Goal: Task Accomplishment & Management: Complete application form

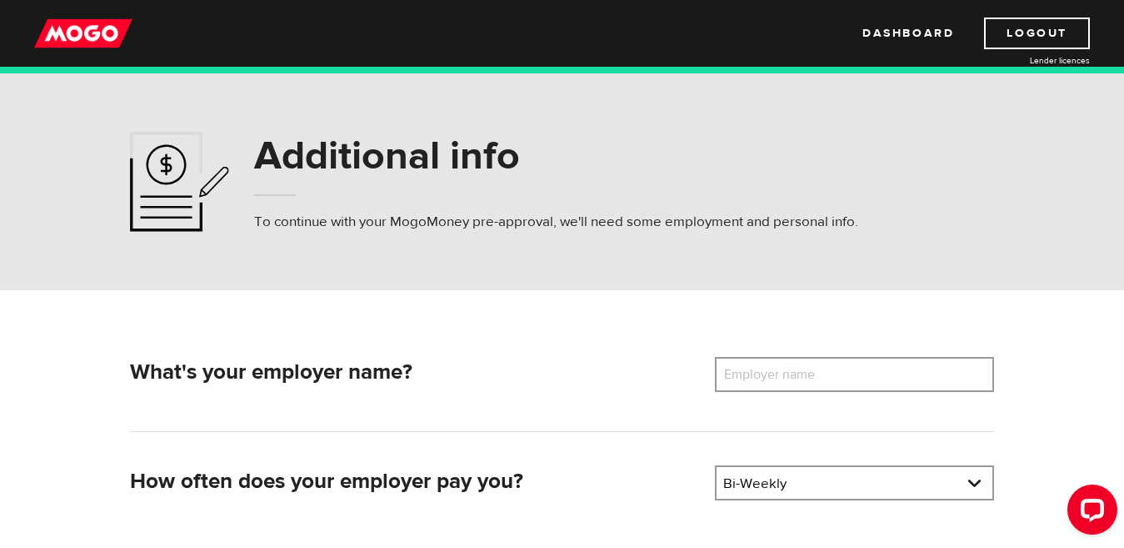
scroll to position [83, 0]
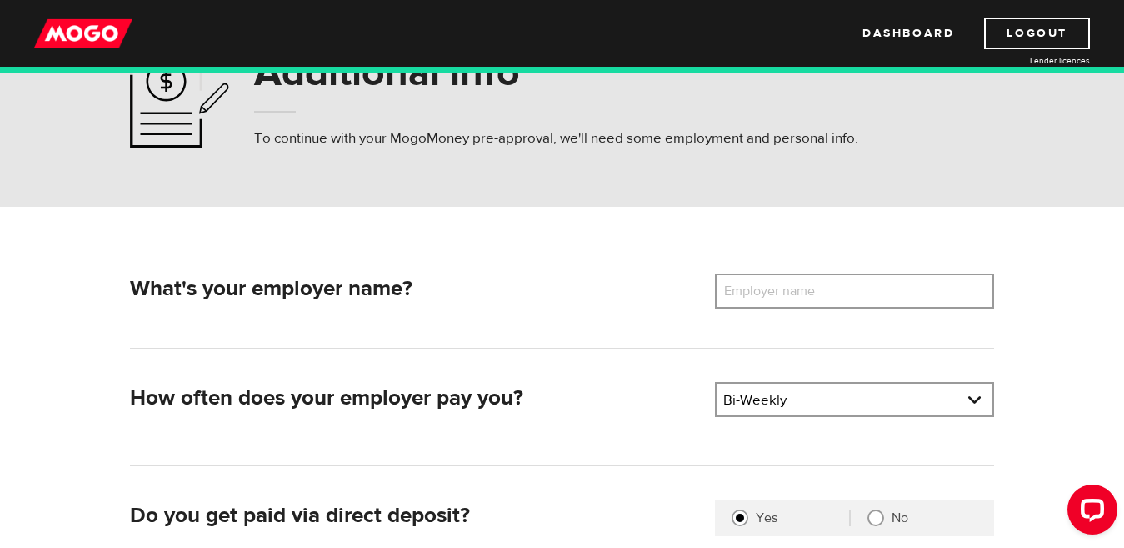
click at [833, 295] on label "Employer name" at bounding box center [782, 290] width 134 height 35
click at [833, 295] on input "Employer name" at bounding box center [854, 290] width 279 height 35
click at [793, 293] on label "Employer name" at bounding box center [782, 290] width 134 height 35
click at [793, 293] on input "Employer name" at bounding box center [854, 290] width 279 height 35
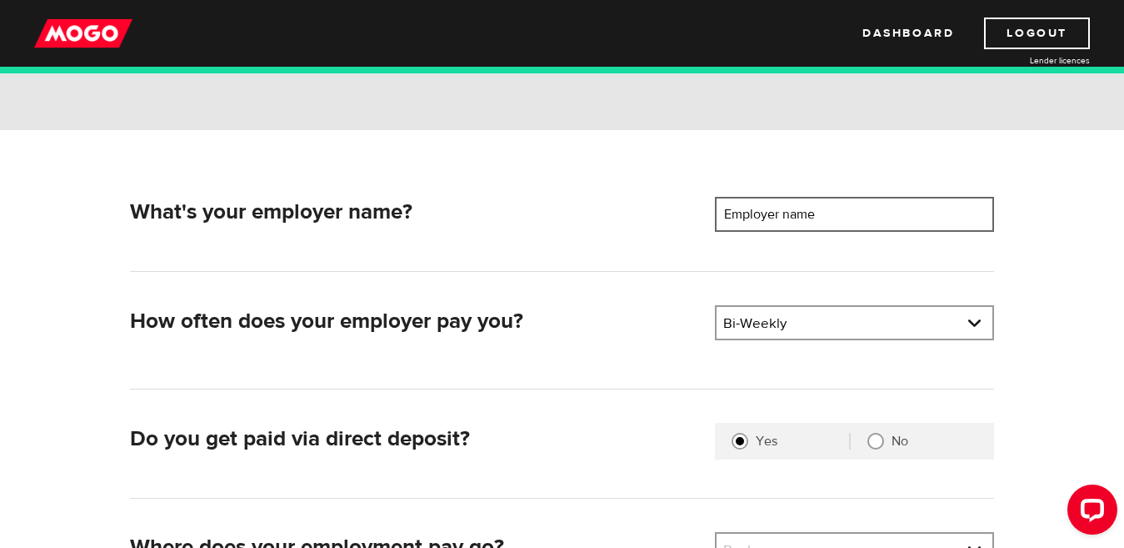
scroll to position [250, 0]
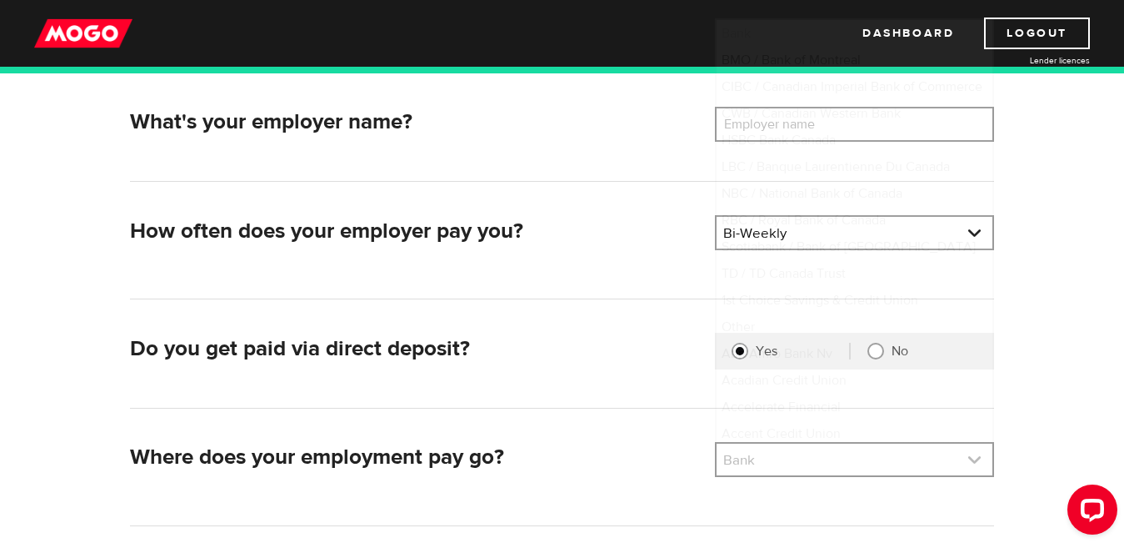
click at [759, 448] on link at bounding box center [855, 459] width 276 height 32
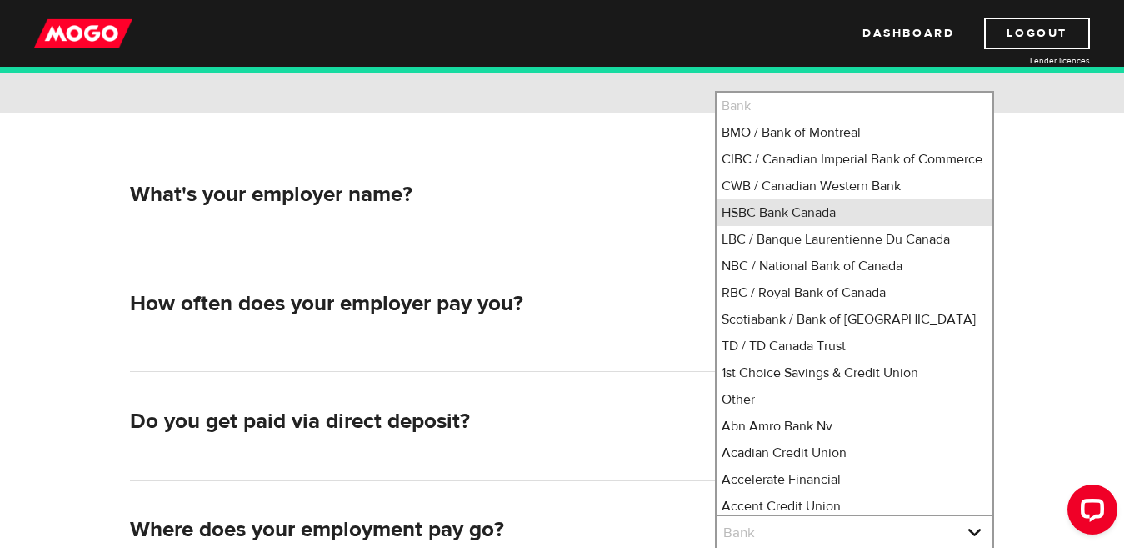
scroll to position [336, 0]
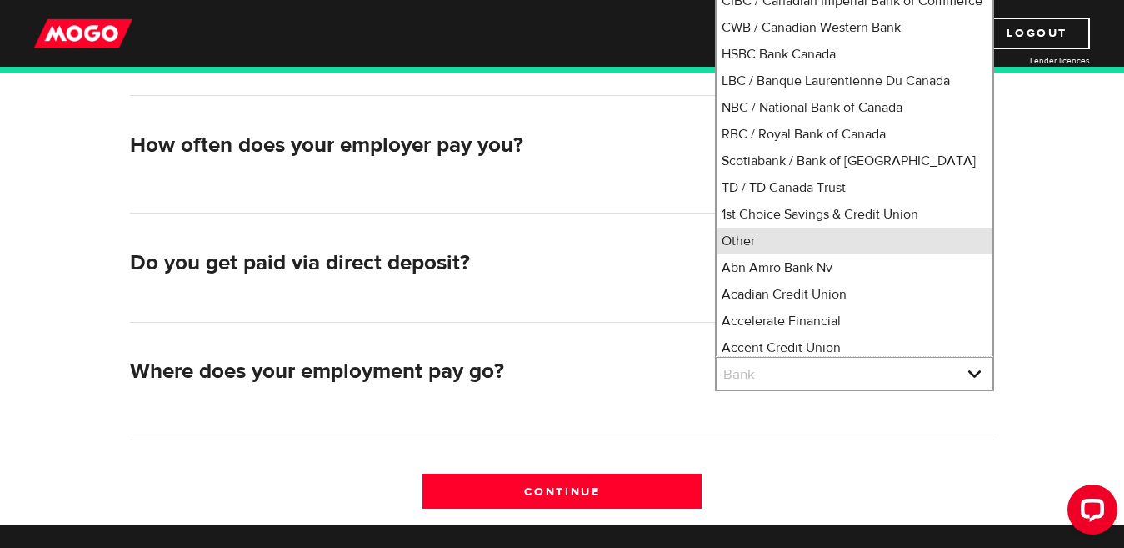
click at [779, 254] on li "Other" at bounding box center [855, 241] width 276 height 27
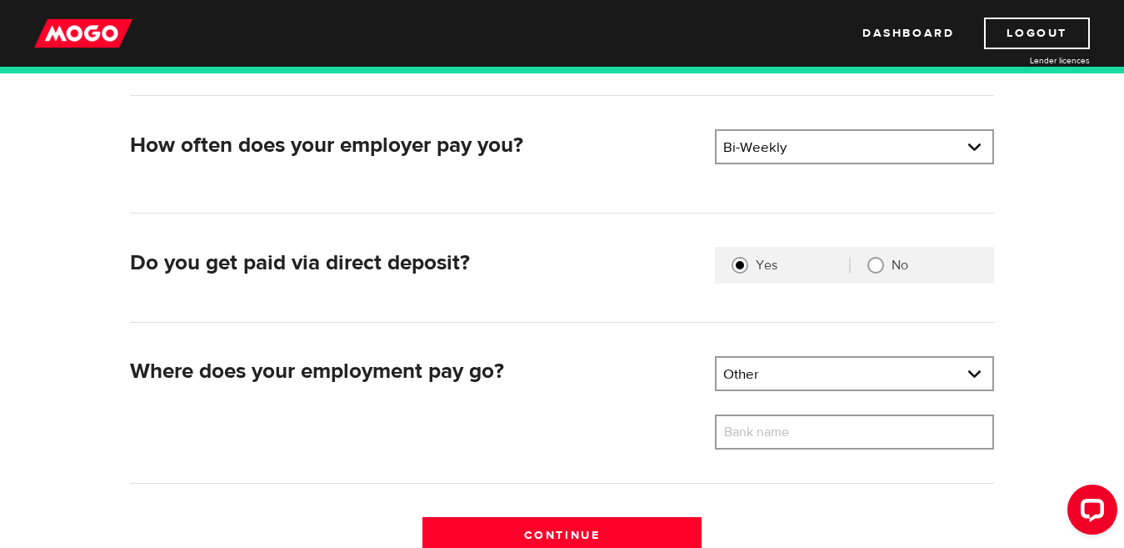
click at [744, 421] on label "Bank name" at bounding box center [769, 431] width 108 height 35
click at [744, 421] on input "Bank name" at bounding box center [854, 431] width 279 height 35
click at [753, 375] on link at bounding box center [855, 374] width 276 height 32
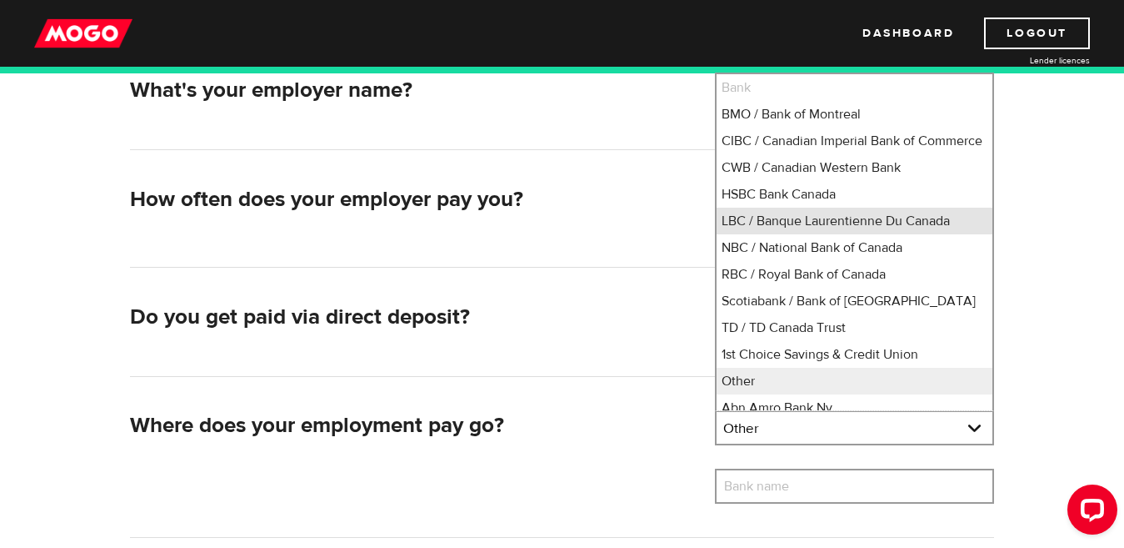
scroll to position [253, 0]
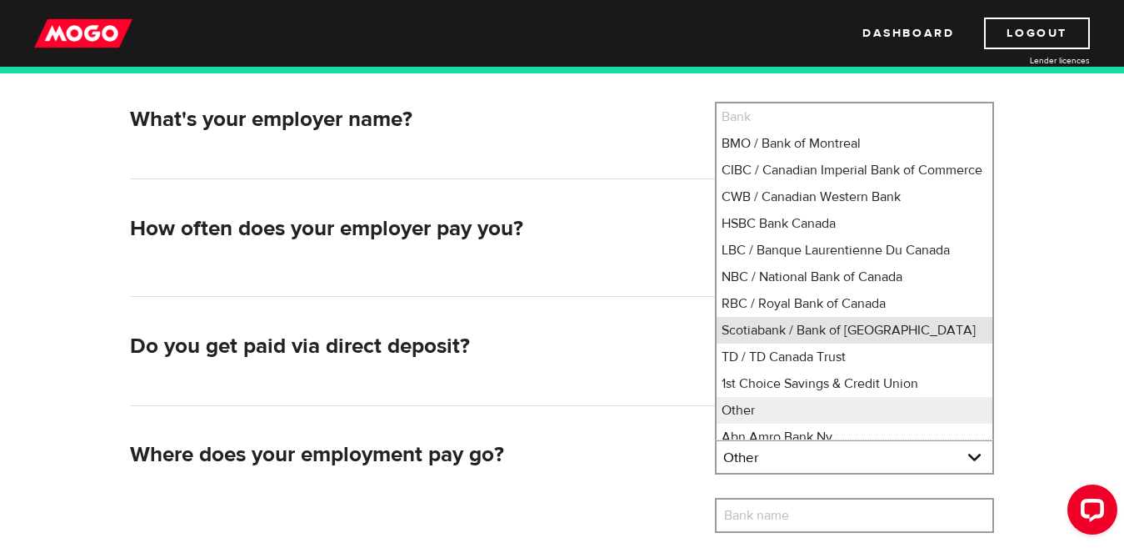
click at [793, 343] on li "Scotiabank / Bank of [GEOGRAPHIC_DATA]" at bounding box center [855, 330] width 276 height 27
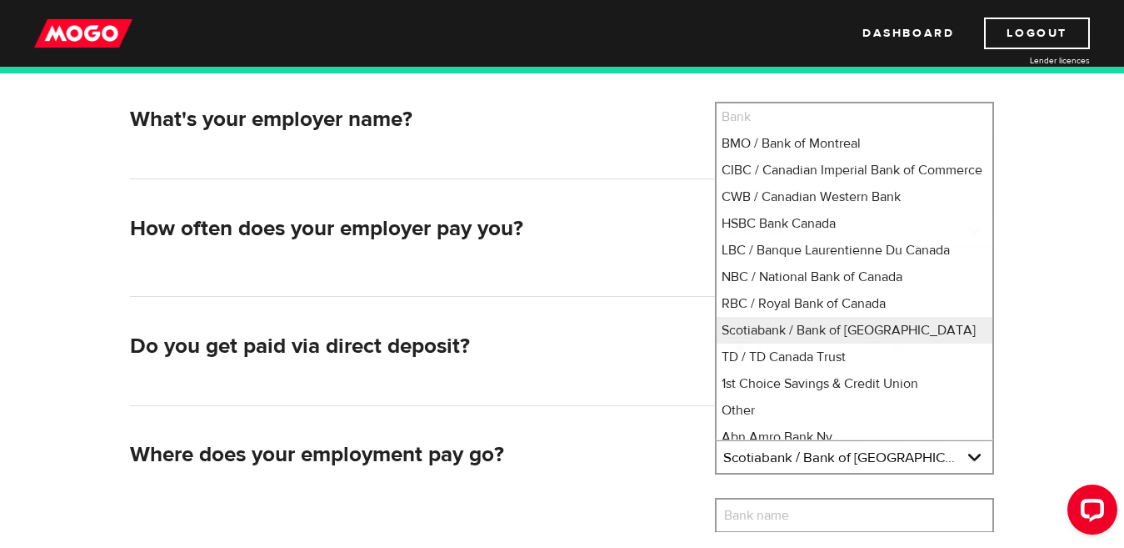
select select "2"
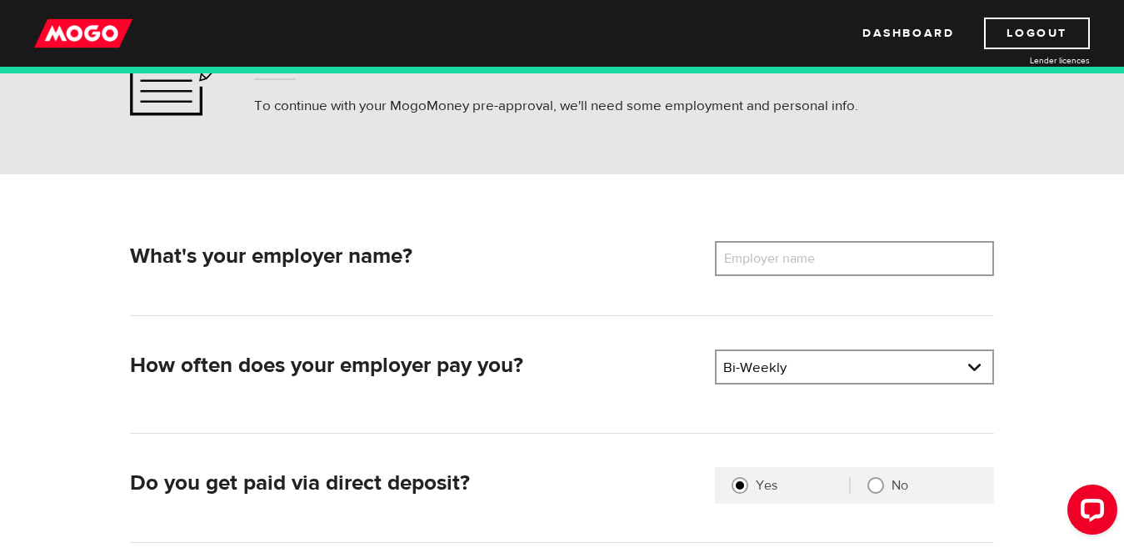
scroll to position [86, 0]
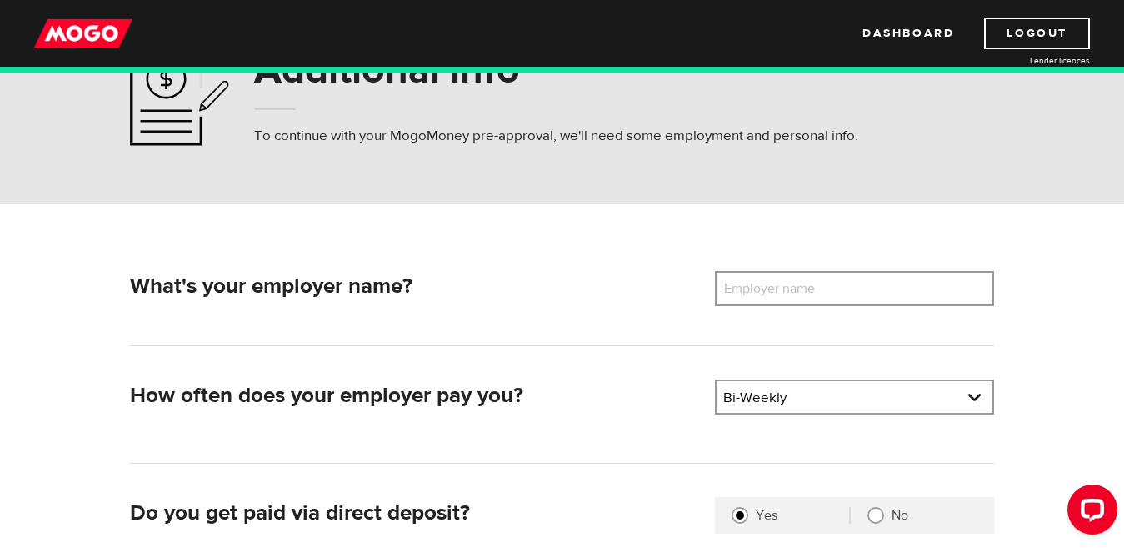
click at [735, 288] on label "Employer name" at bounding box center [782, 288] width 134 height 35
click at [735, 288] on input "Employer name" at bounding box center [854, 288] width 279 height 35
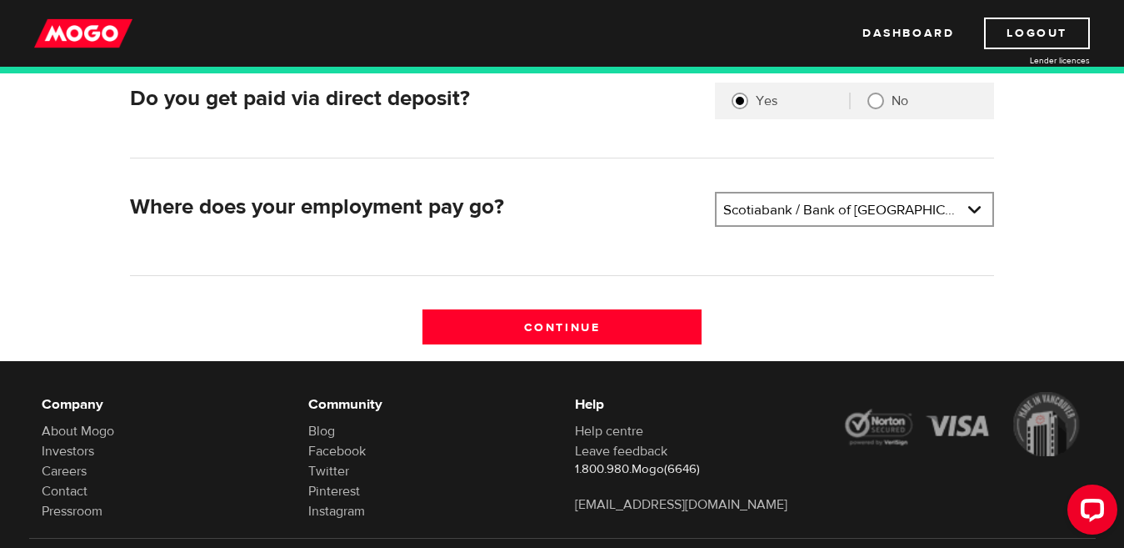
scroll to position [503, 0]
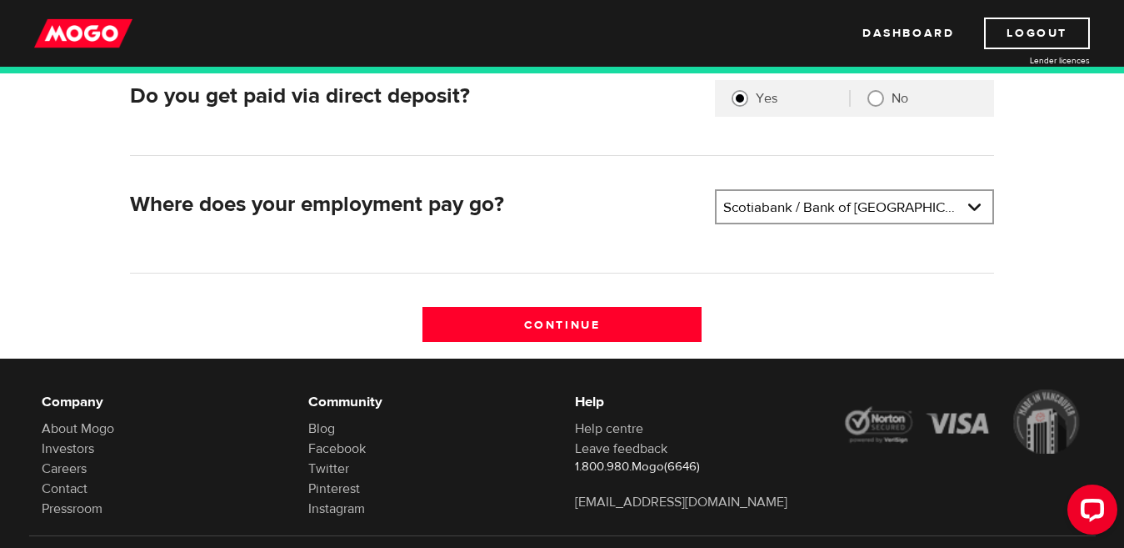
type input "The Meeks Hub"
click at [667, 305] on div "What's your employer name? Employer name Please enter your employer's name The …" at bounding box center [562, 105] width 889 height 503
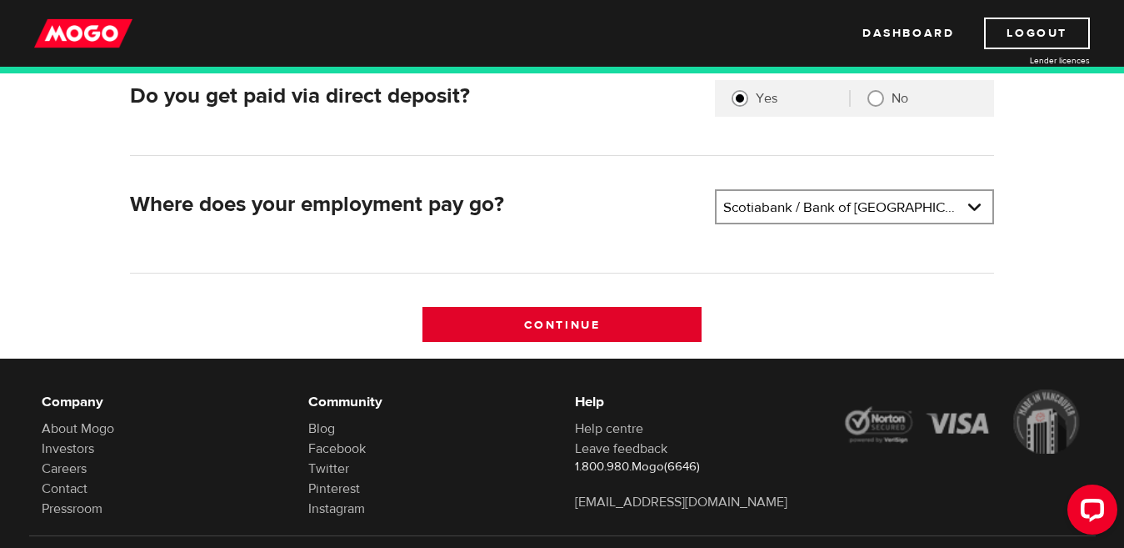
click at [653, 321] on input "Continue" at bounding box center [562, 324] width 279 height 35
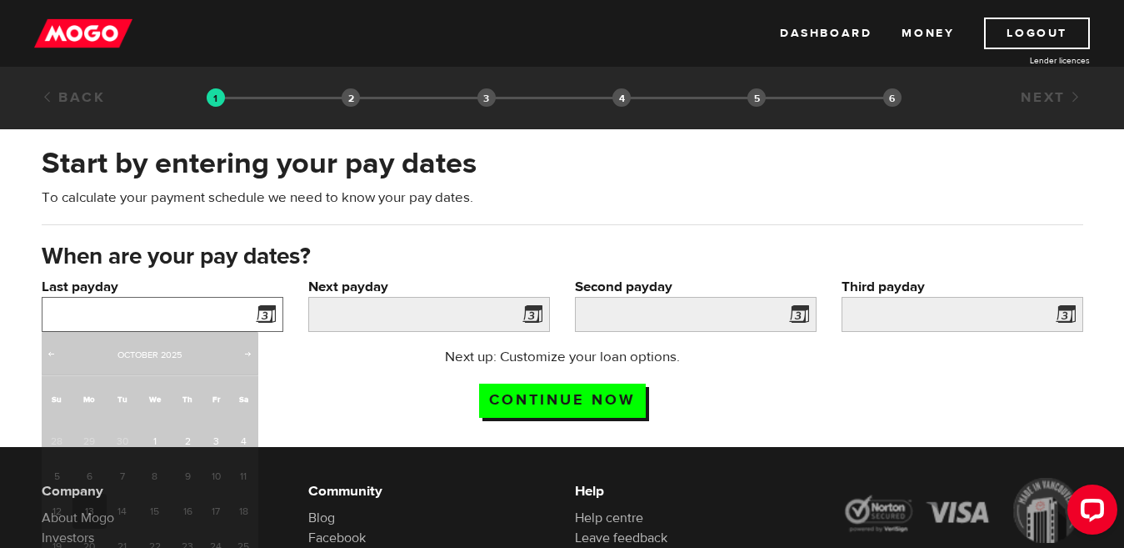
click at [133, 313] on input "Last payday" at bounding box center [163, 314] width 242 height 35
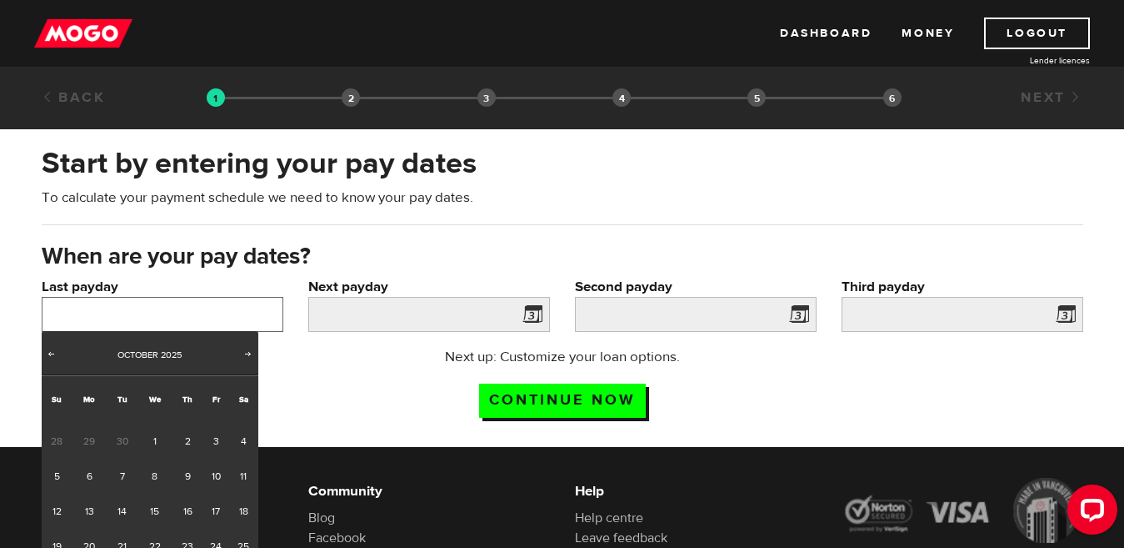
scroll to position [83, 0]
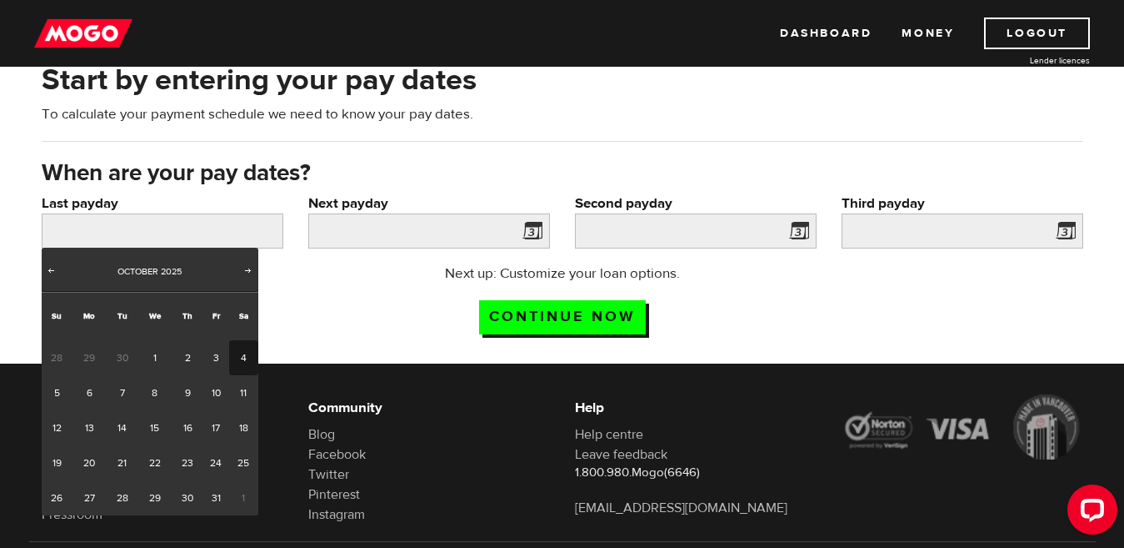
click at [245, 361] on link "4" at bounding box center [243, 357] width 29 height 35
type input "2025/10/04"
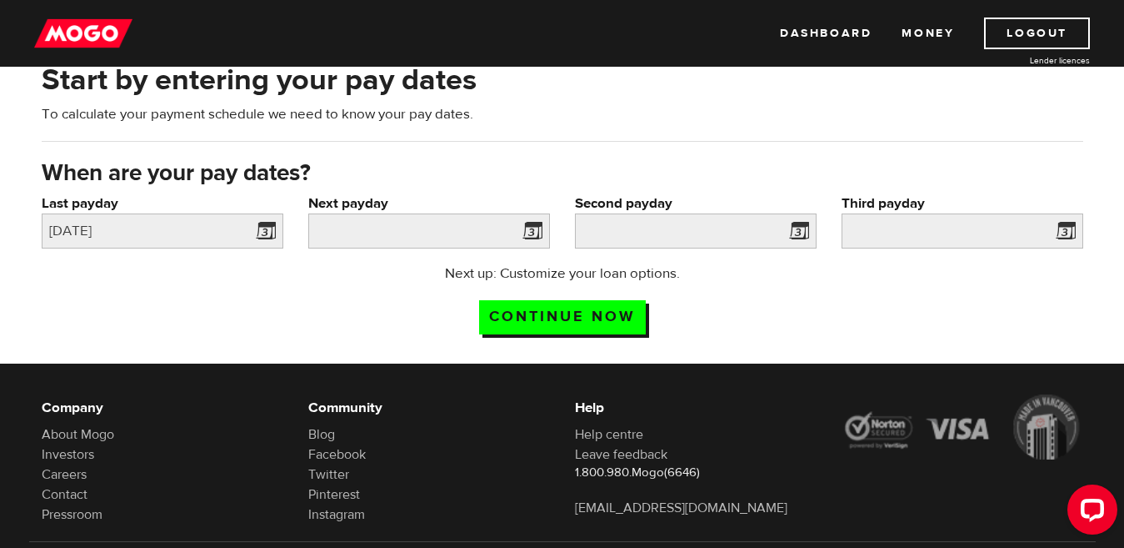
click at [542, 228] on span at bounding box center [529, 233] width 25 height 27
click at [532, 231] on span at bounding box center [529, 233] width 25 height 27
click at [527, 231] on span at bounding box center [529, 233] width 25 height 27
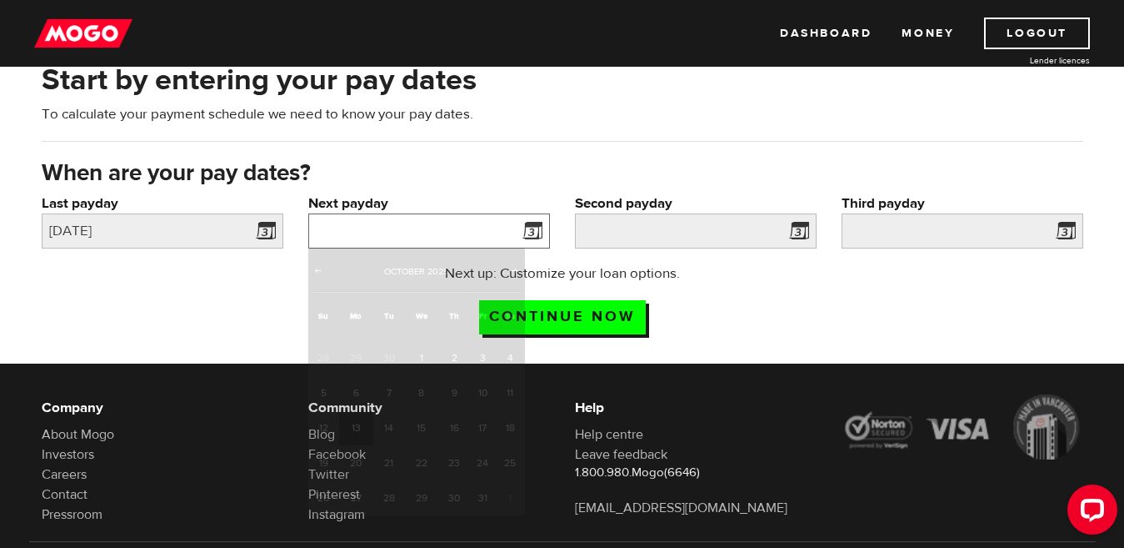
click at [423, 233] on input "Next payday" at bounding box center [429, 230] width 242 height 35
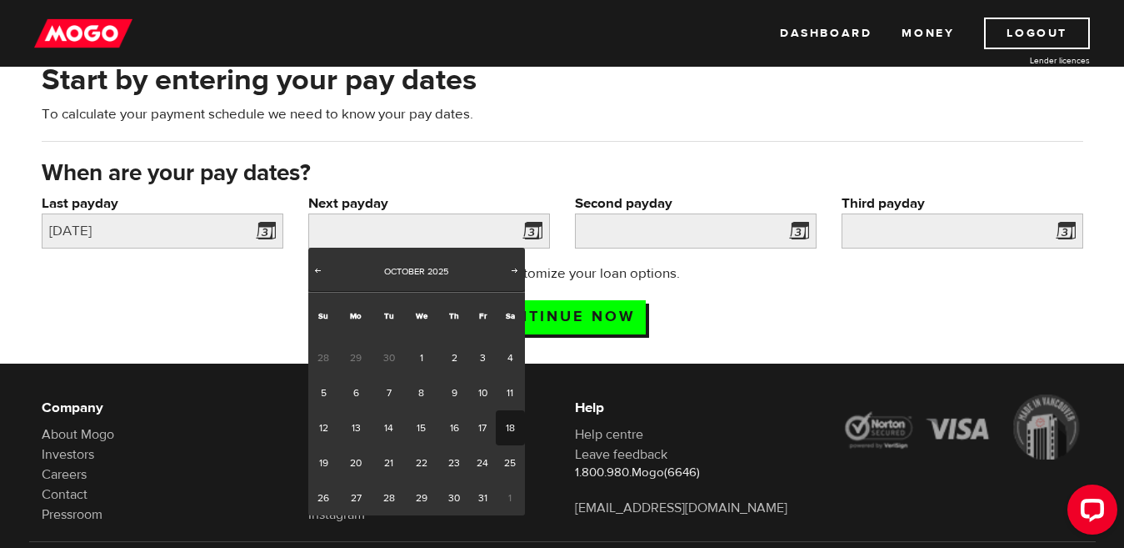
click at [514, 432] on link "18" at bounding box center [510, 427] width 29 height 35
type input "2025/10/18"
type input "2025/11/1"
type input "2025/11/15"
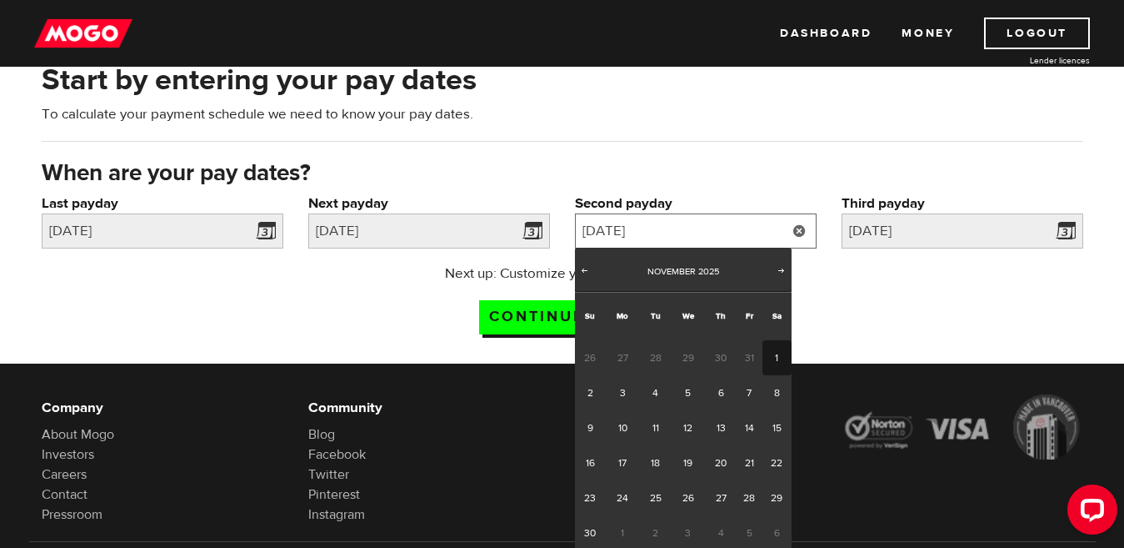
drag, startPoint x: 683, startPoint y: 236, endPoint x: 747, endPoint y: 345, distance: 126.6
click at [747, 348] on body "Dashboard Money Logout Lender licences STEP 1 Loan approval Loan select Funding…" at bounding box center [562, 191] width 1124 height 548
click at [778, 498] on link "29" at bounding box center [777, 497] width 29 height 35
type input "2025/11/29"
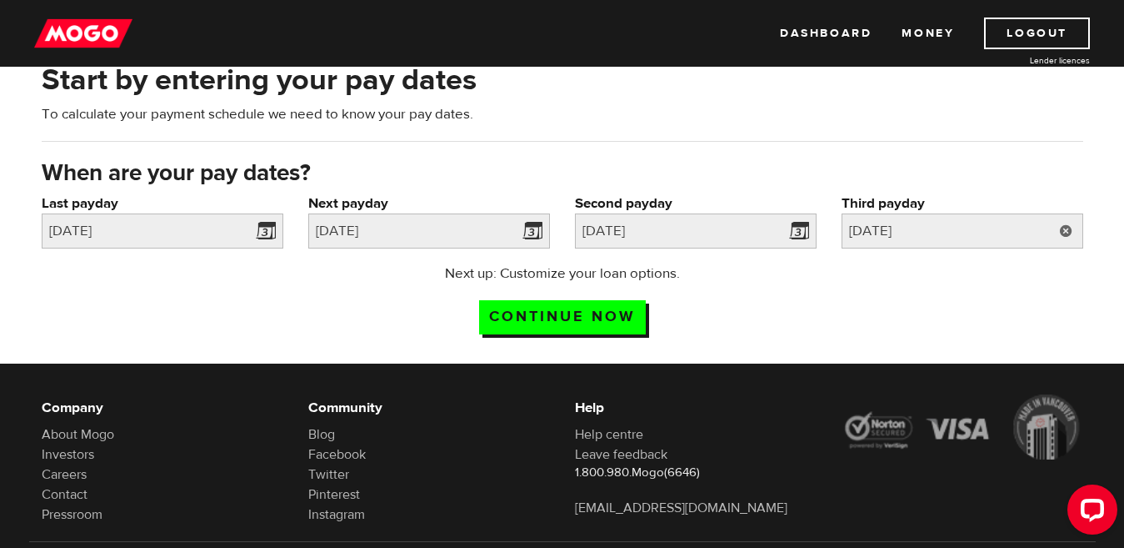
click at [1058, 232] on link at bounding box center [1066, 230] width 34 height 35
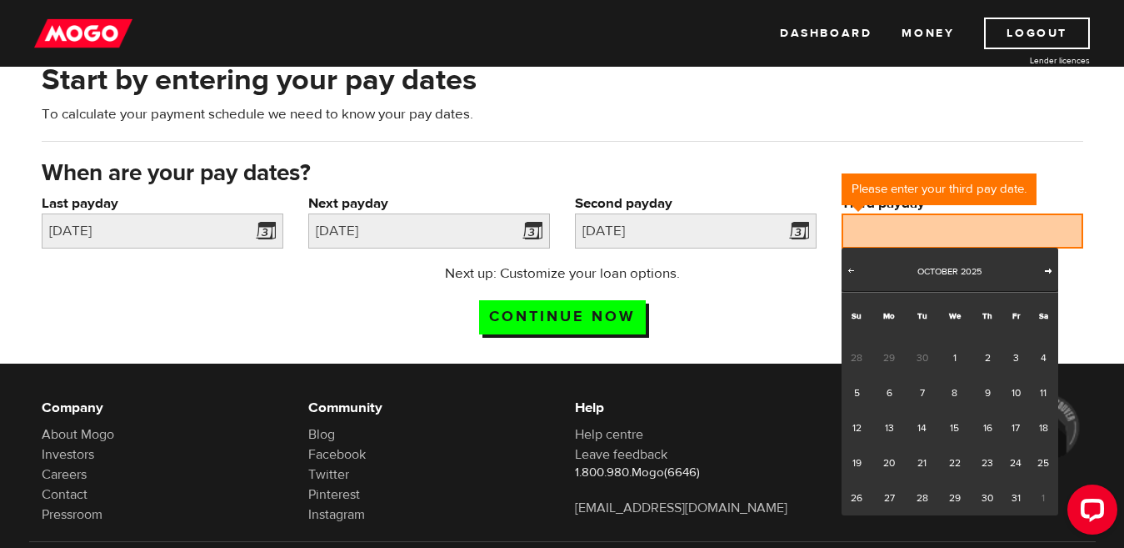
click at [1043, 276] on span "Next" at bounding box center [1048, 269] width 13 height 13
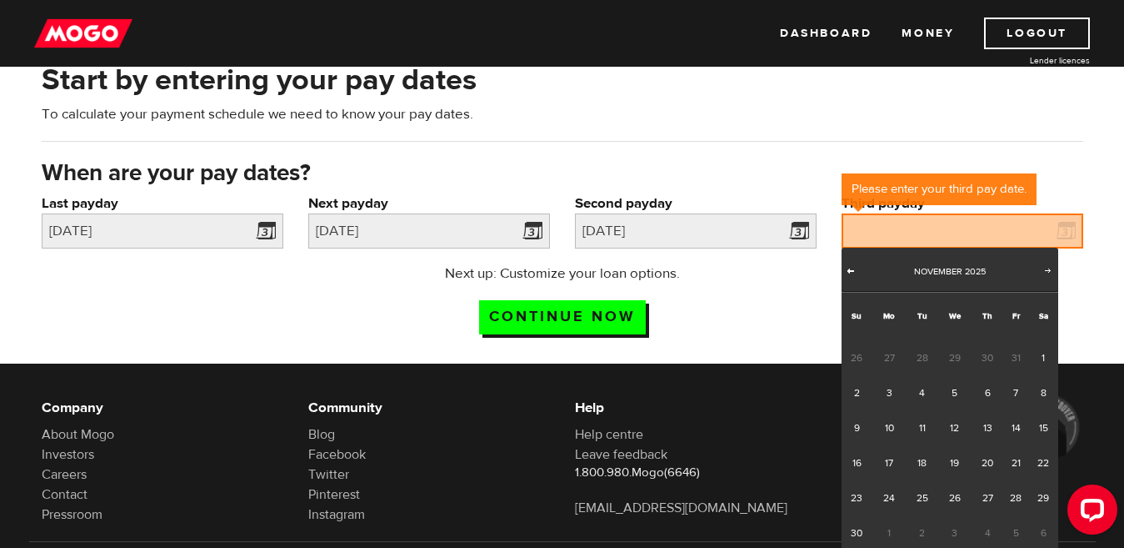
click at [858, 271] on span "Prev" at bounding box center [850, 269] width 13 height 13
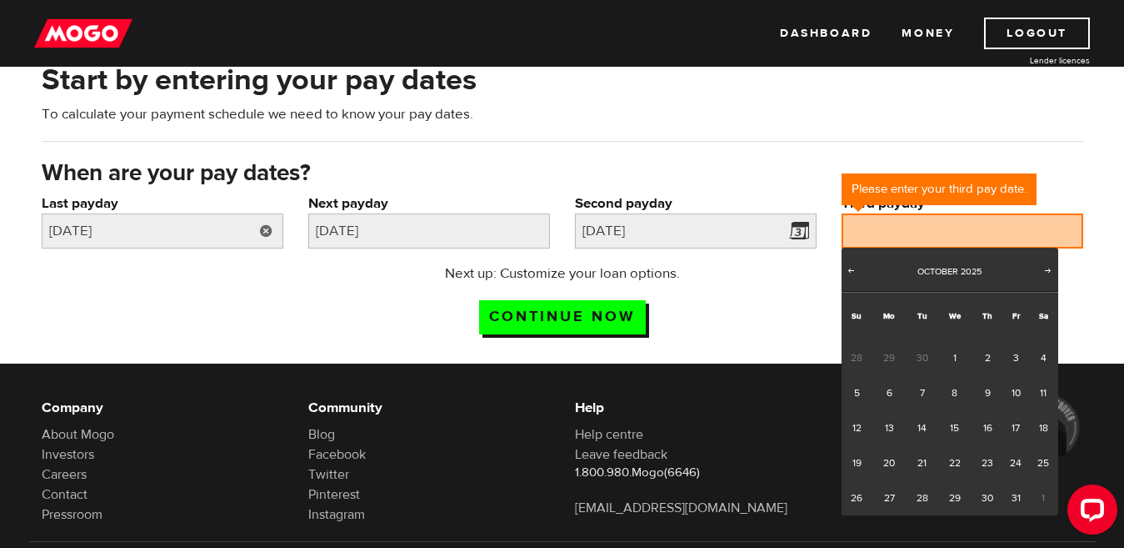
click at [263, 234] on link at bounding box center [266, 230] width 34 height 35
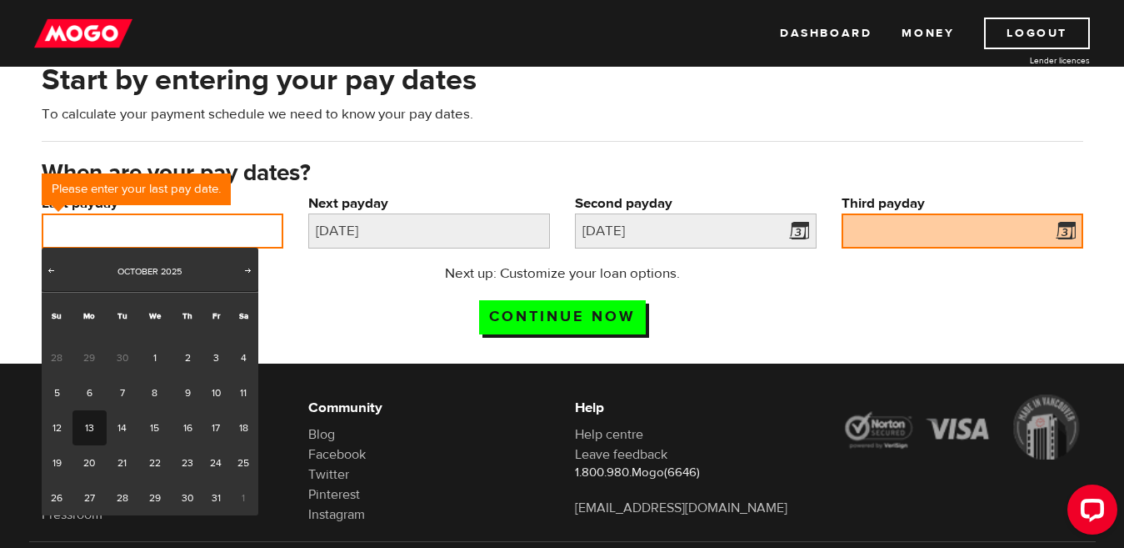
click at [231, 237] on input "Last payday" at bounding box center [163, 230] width 242 height 35
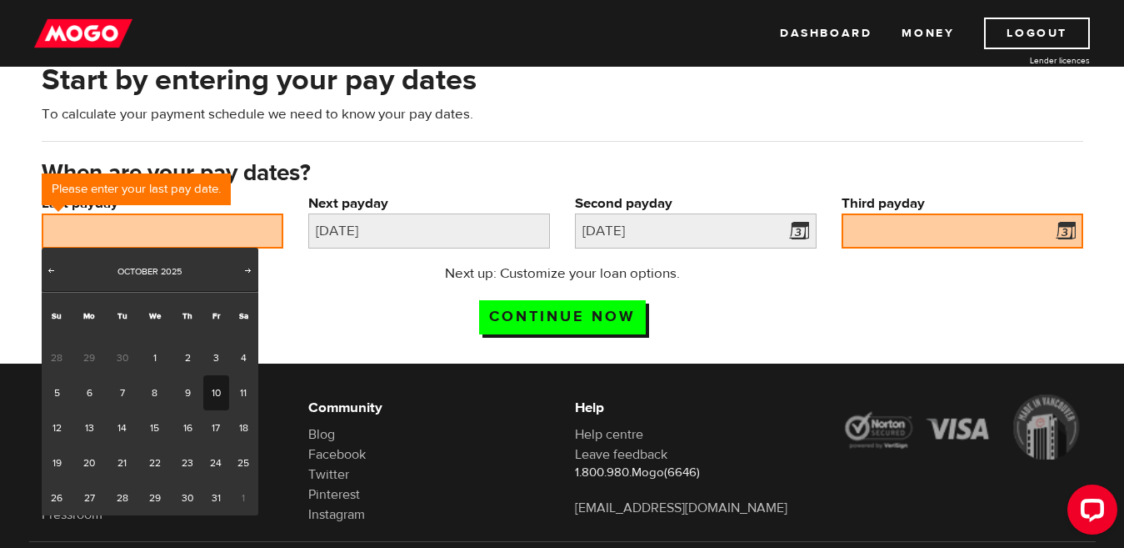
click at [206, 386] on link "10" at bounding box center [216, 392] width 26 height 35
type input "2025/10/10"
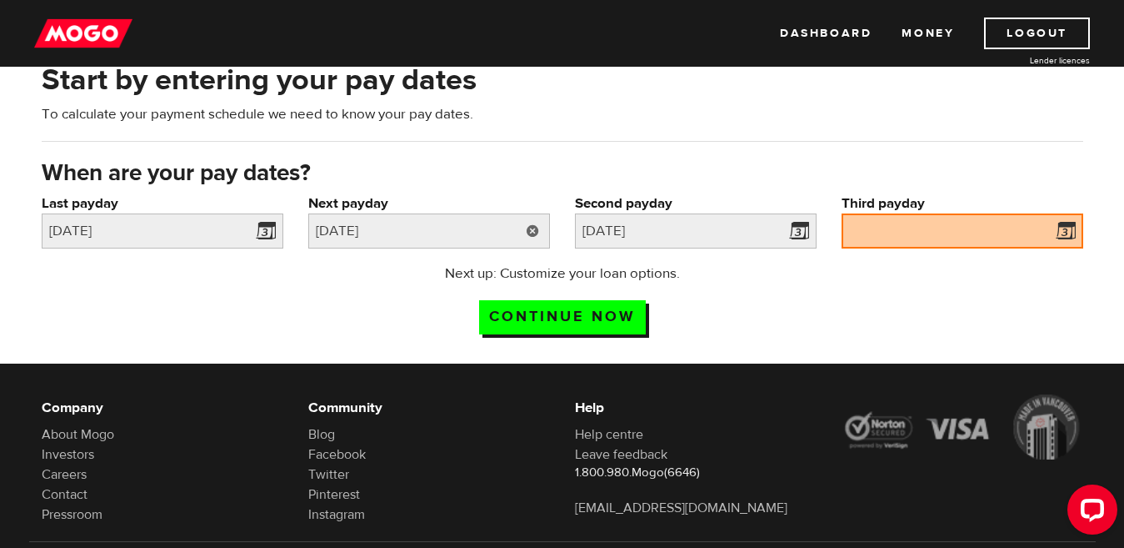
click at [530, 234] on link at bounding box center [533, 230] width 34 height 35
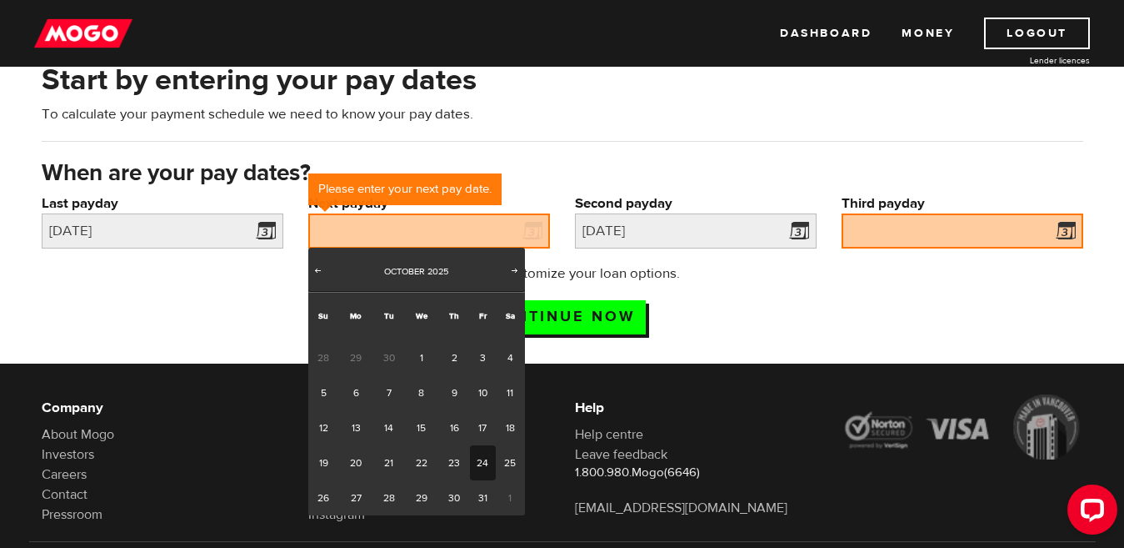
click at [478, 462] on link "24" at bounding box center [483, 462] width 26 height 35
type input "2025/10/24"
type input "2025/11/7"
type input "2025/11/21"
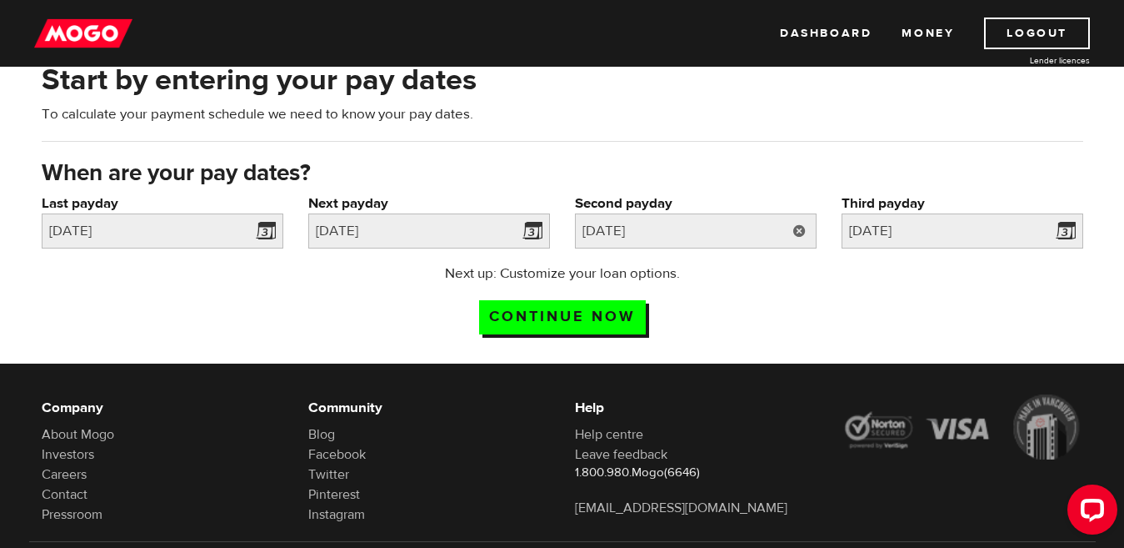
click at [805, 227] on link at bounding box center [800, 230] width 34 height 35
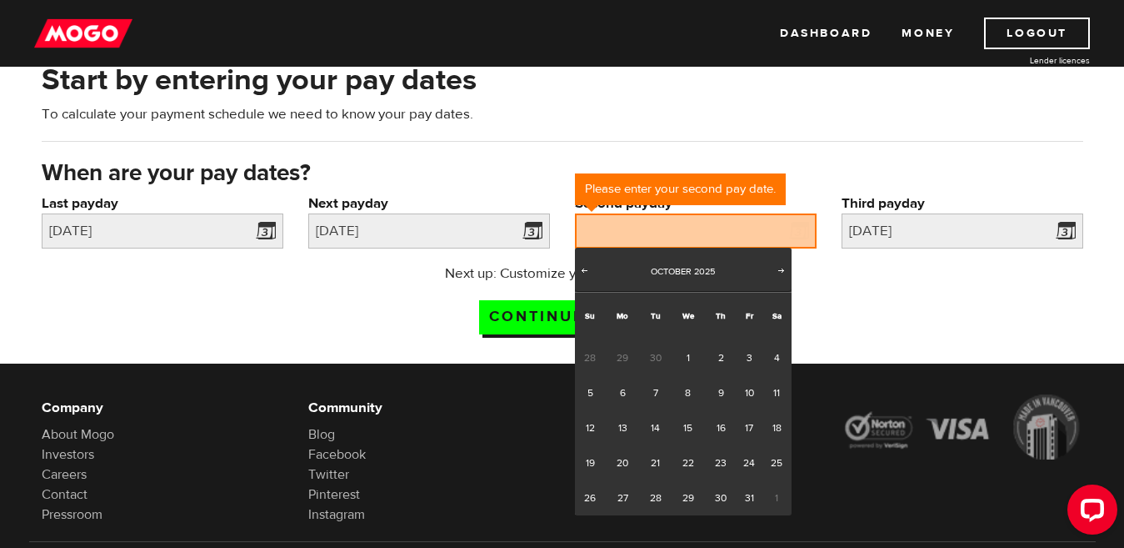
click at [783, 261] on div "Prev Next October 2025" at bounding box center [683, 270] width 217 height 44
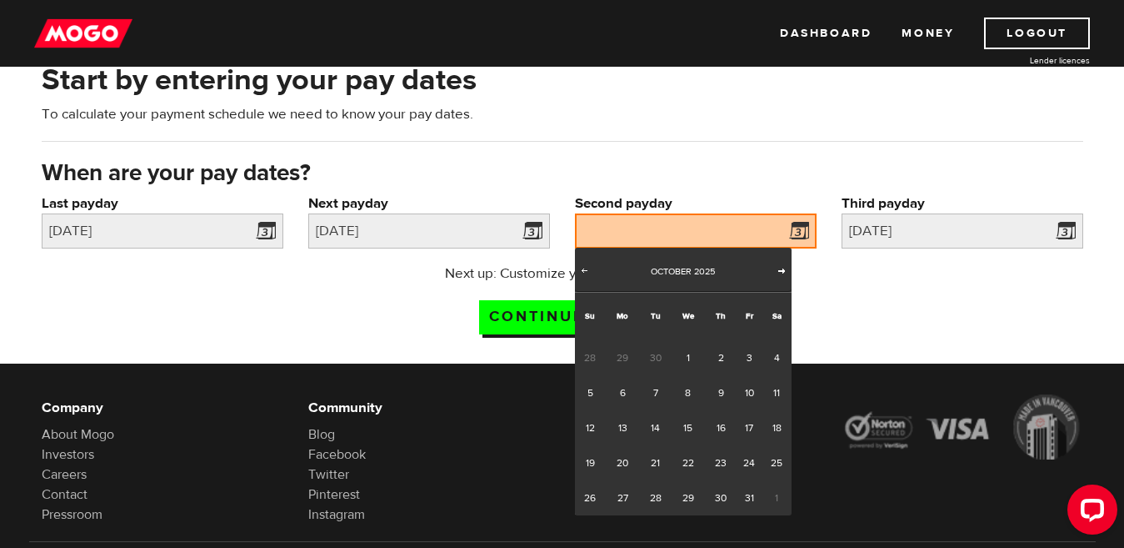
click at [783, 270] on span "Next" at bounding box center [781, 269] width 13 height 13
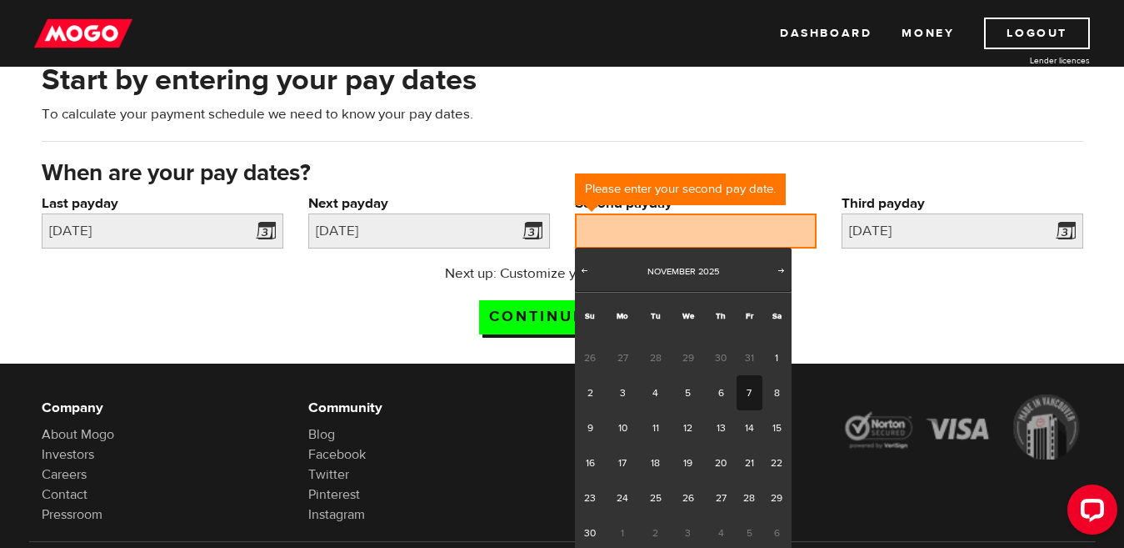
click at [748, 403] on link "7" at bounding box center [750, 392] width 26 height 35
type input "2025/11/07"
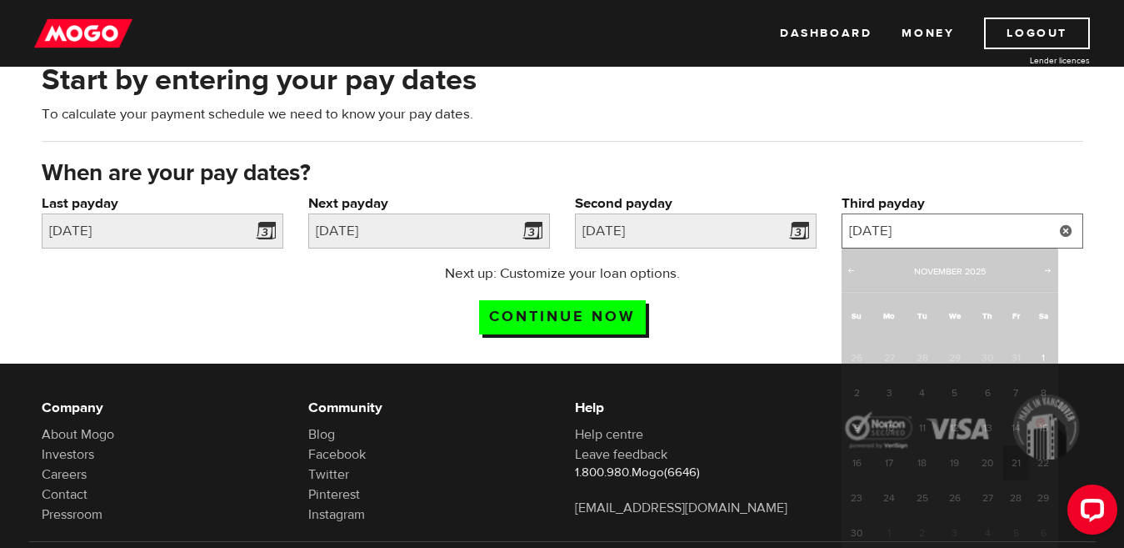
click at [1014, 233] on input "2025/11/21" at bounding box center [963, 230] width 242 height 35
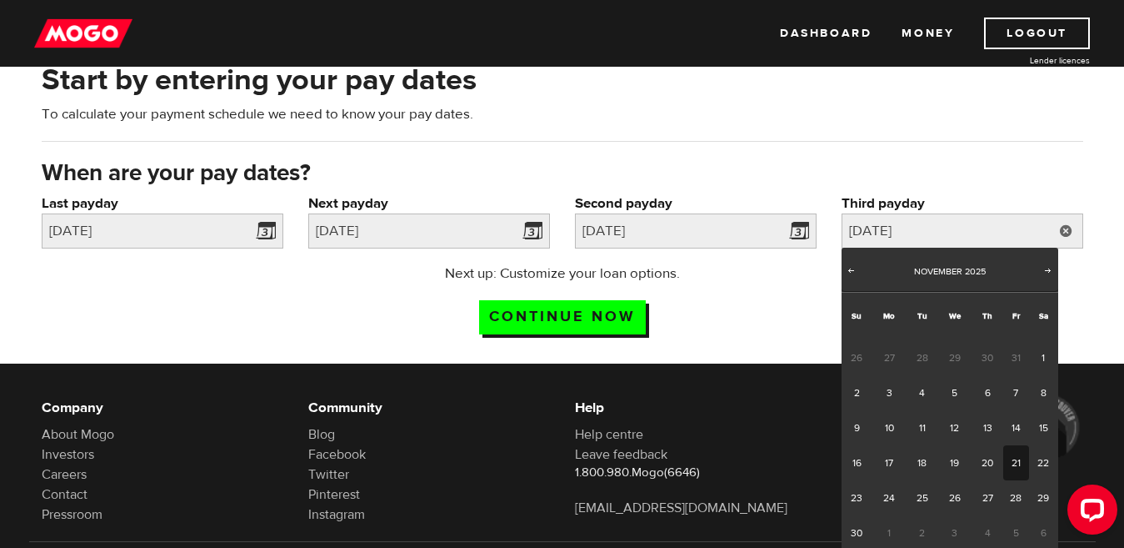
click at [1018, 469] on link "21" at bounding box center [1016, 462] width 26 height 35
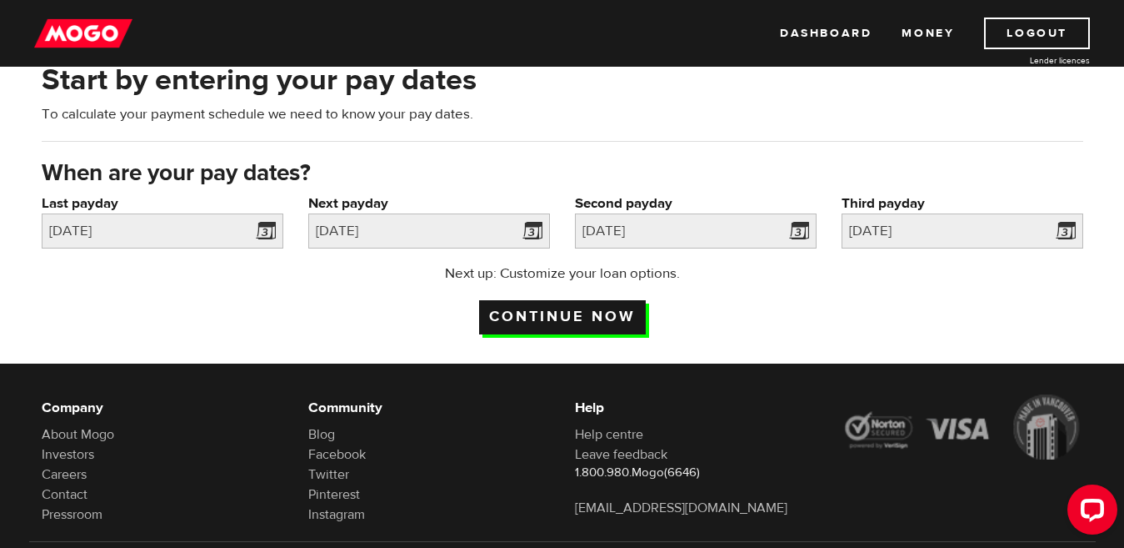
click at [606, 323] on input "Continue now" at bounding box center [562, 317] width 167 height 34
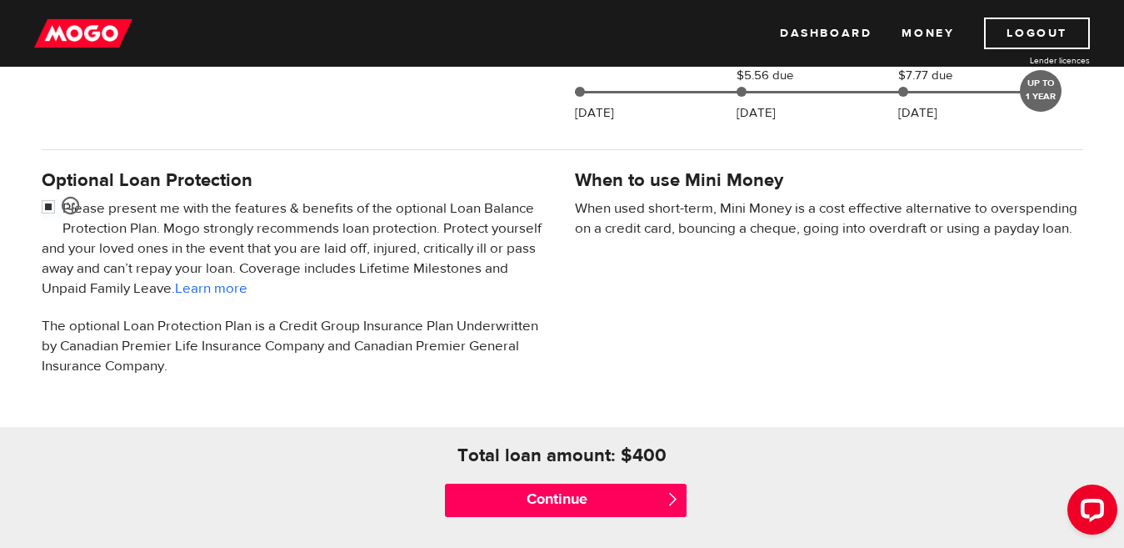
scroll to position [500, 0]
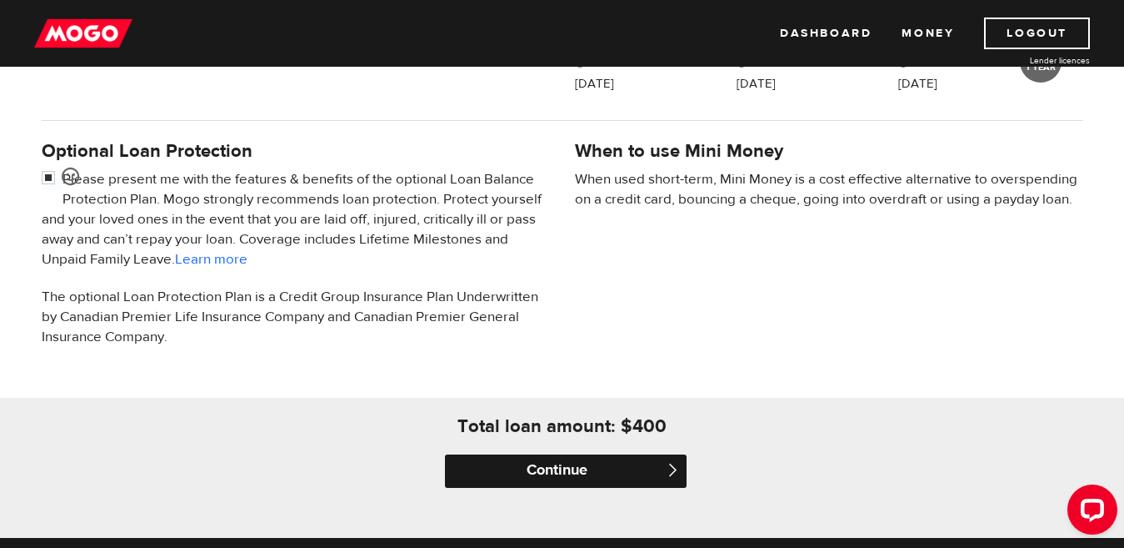
click at [550, 476] on input "Continue" at bounding box center [566, 470] width 242 height 33
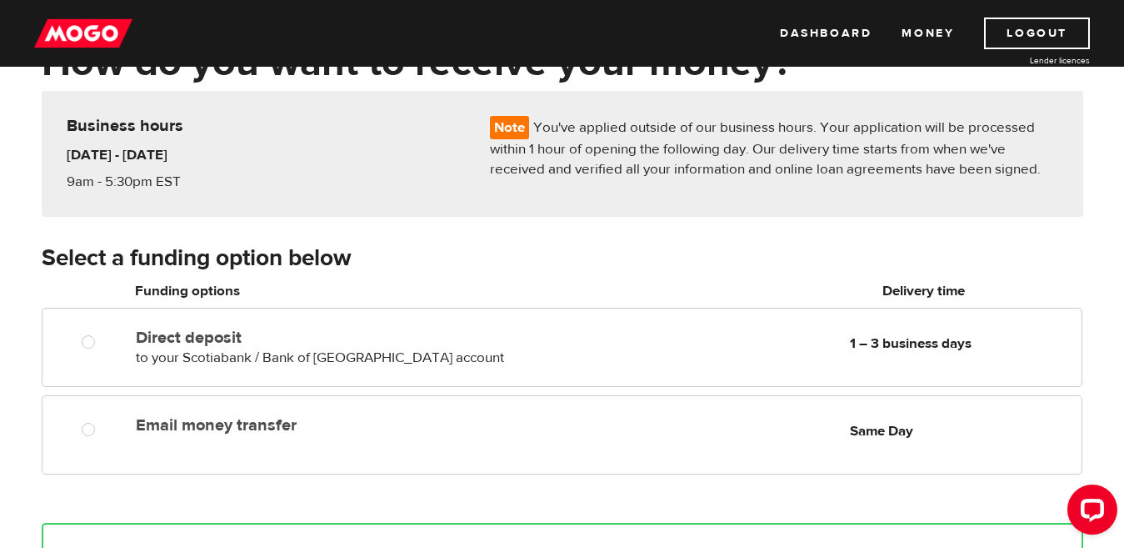
scroll to position [83, 0]
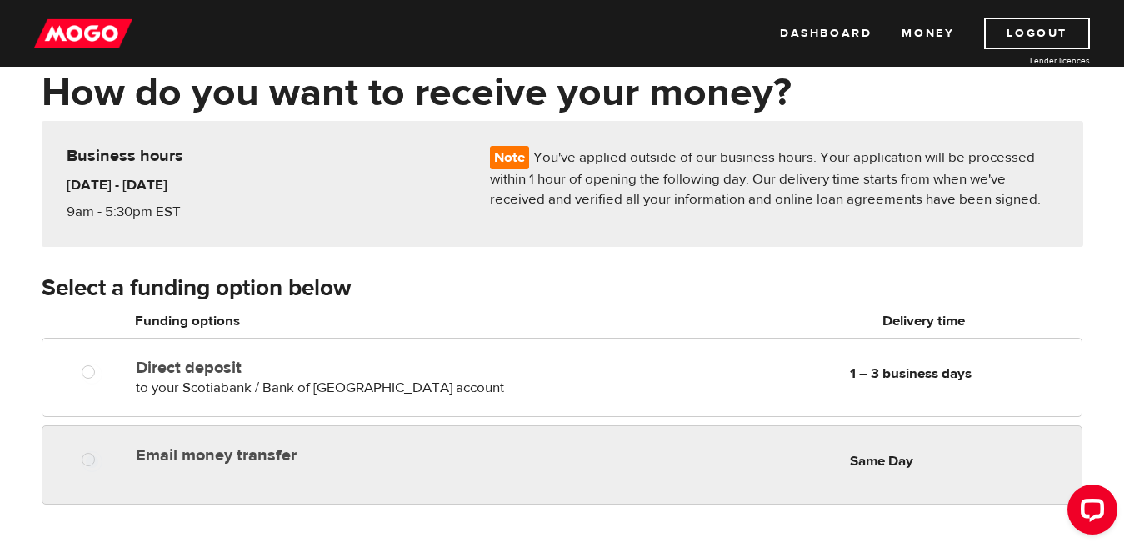
radio input "true"
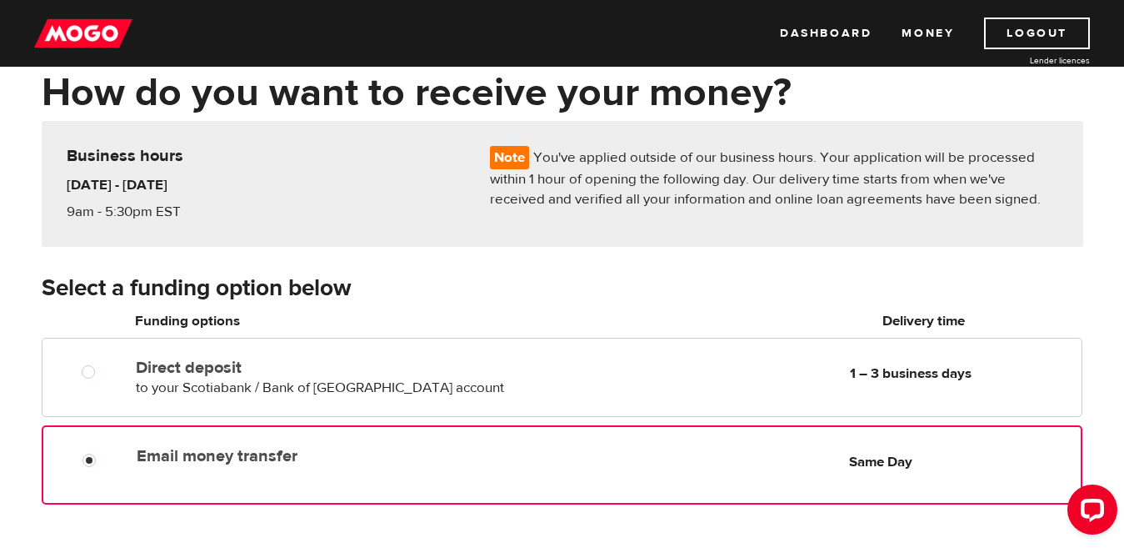
click at [322, 475] on div "Email money transfer Delivery in Same Day Same Day" at bounding box center [562, 464] width 1040 height 79
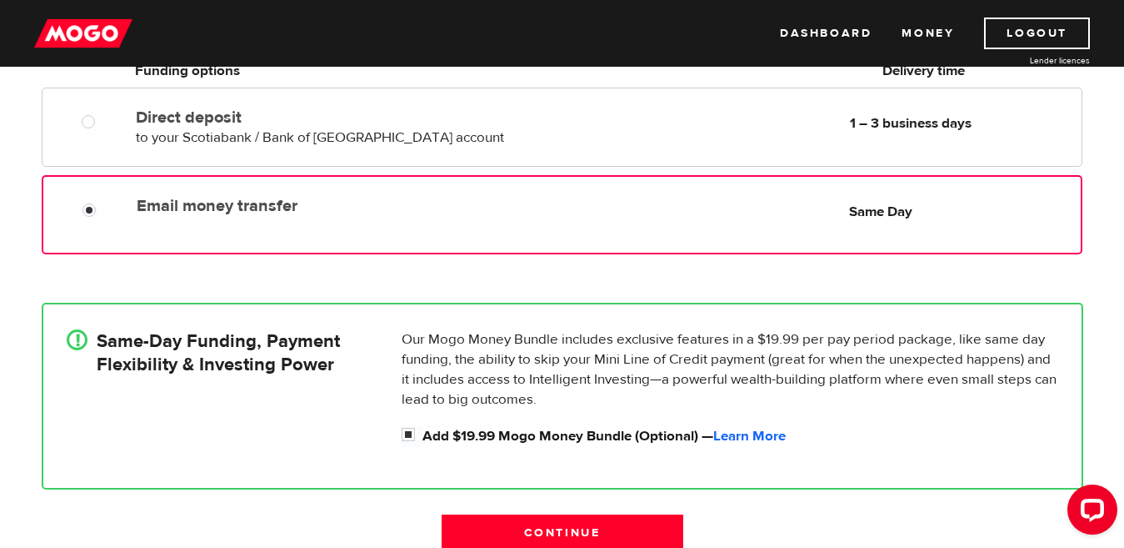
scroll to position [417, 0]
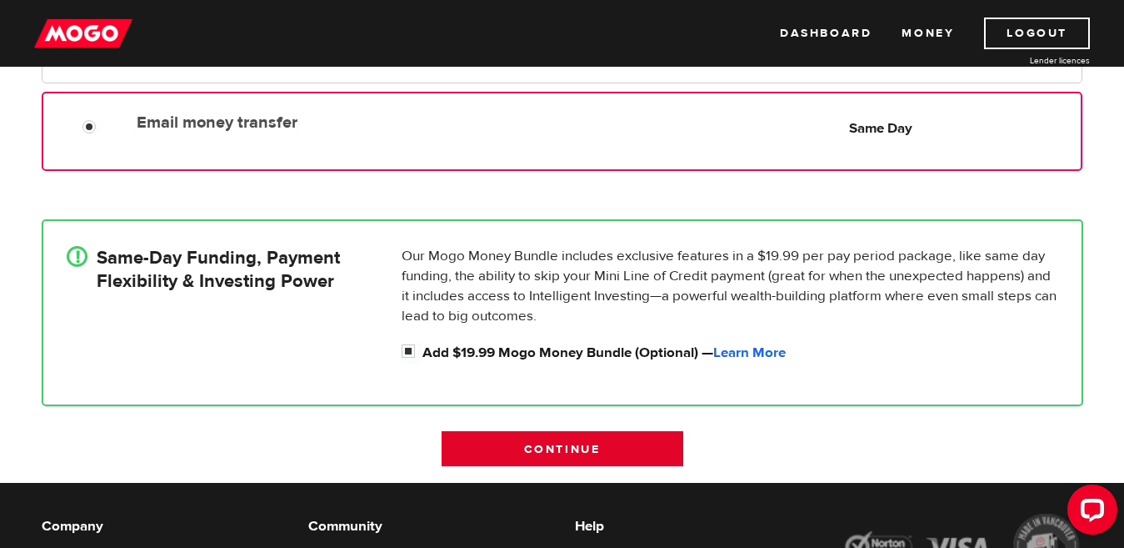
click at [491, 452] on input "Continue" at bounding box center [563, 448] width 242 height 35
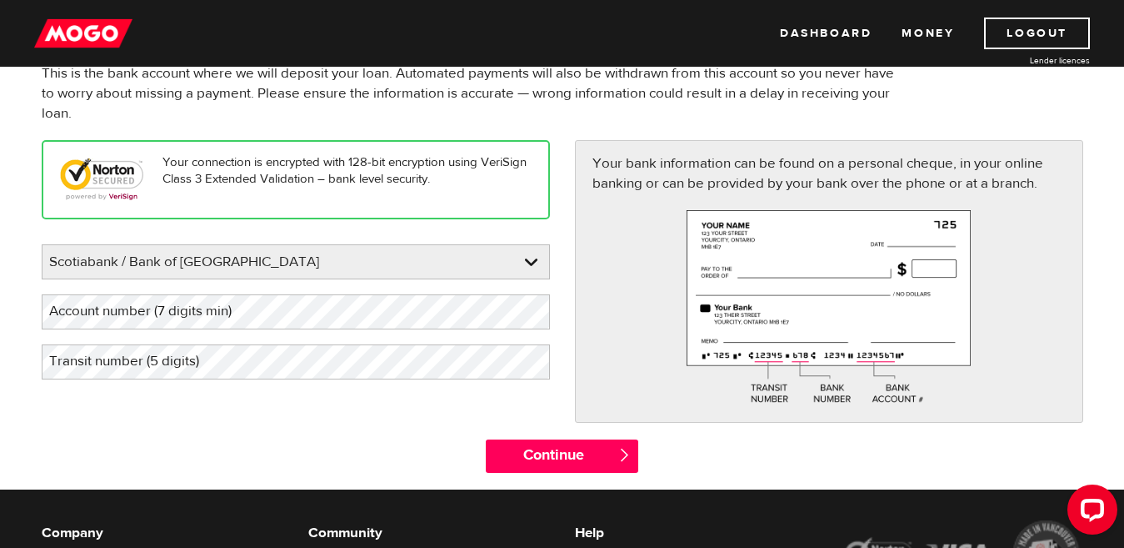
scroll to position [167, 0]
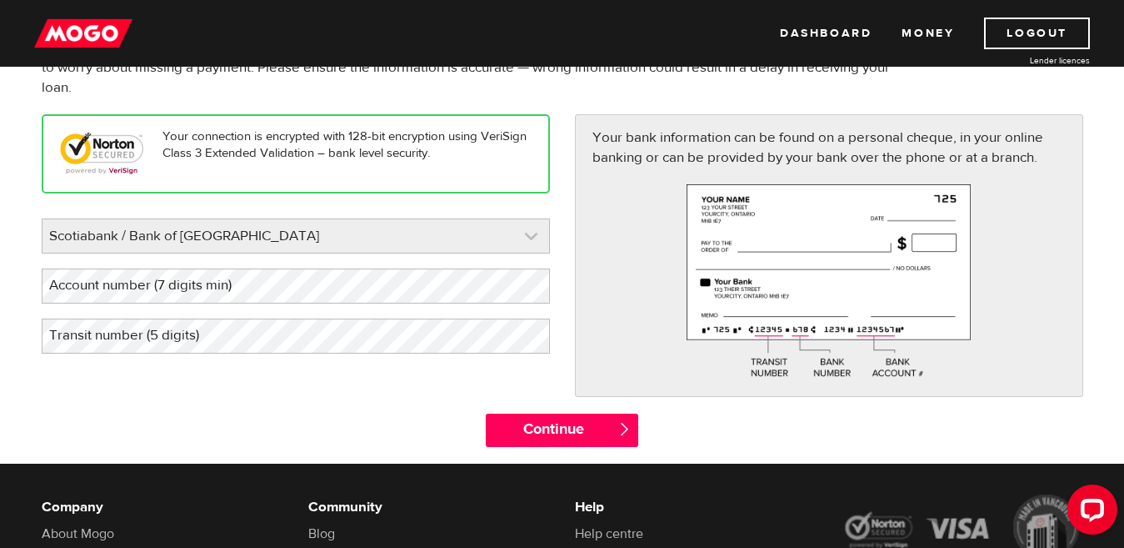
click at [418, 250] on link at bounding box center [296, 235] width 507 height 33
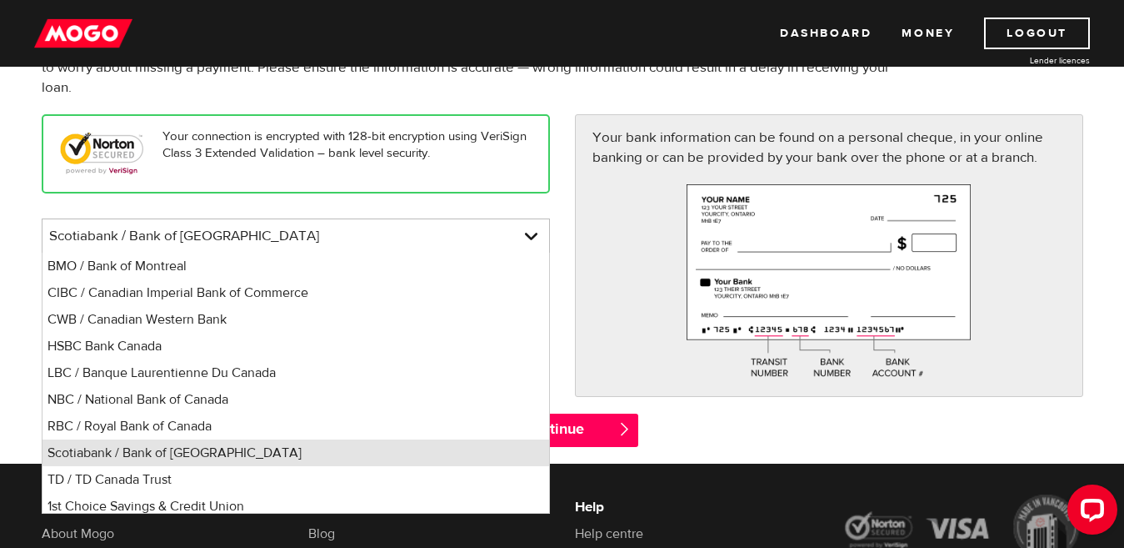
click at [249, 449] on li "Scotiabank / Bank of Nova Scotia" at bounding box center [296, 452] width 507 height 27
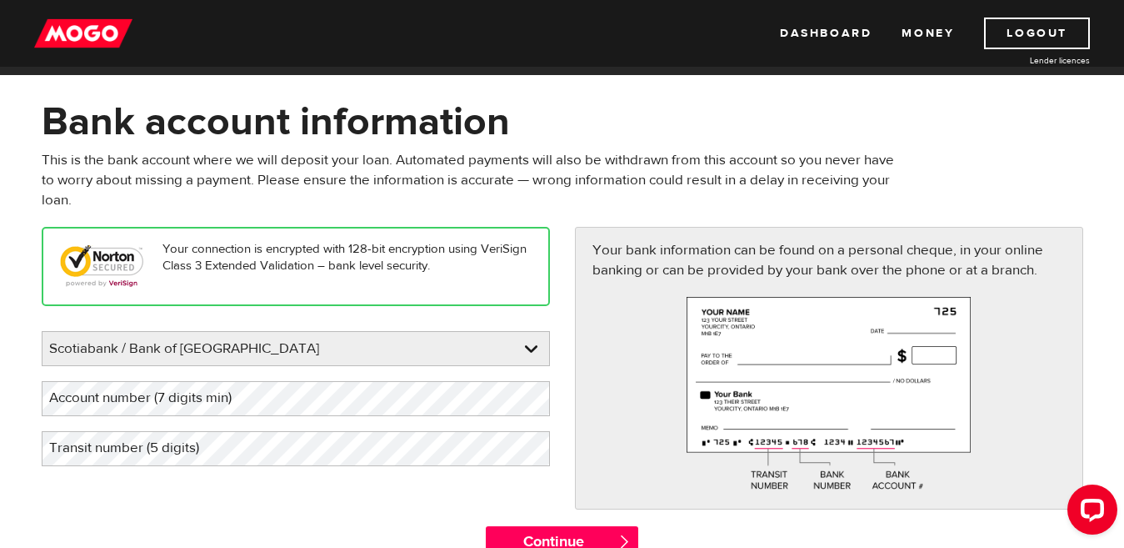
scroll to position [83, 0]
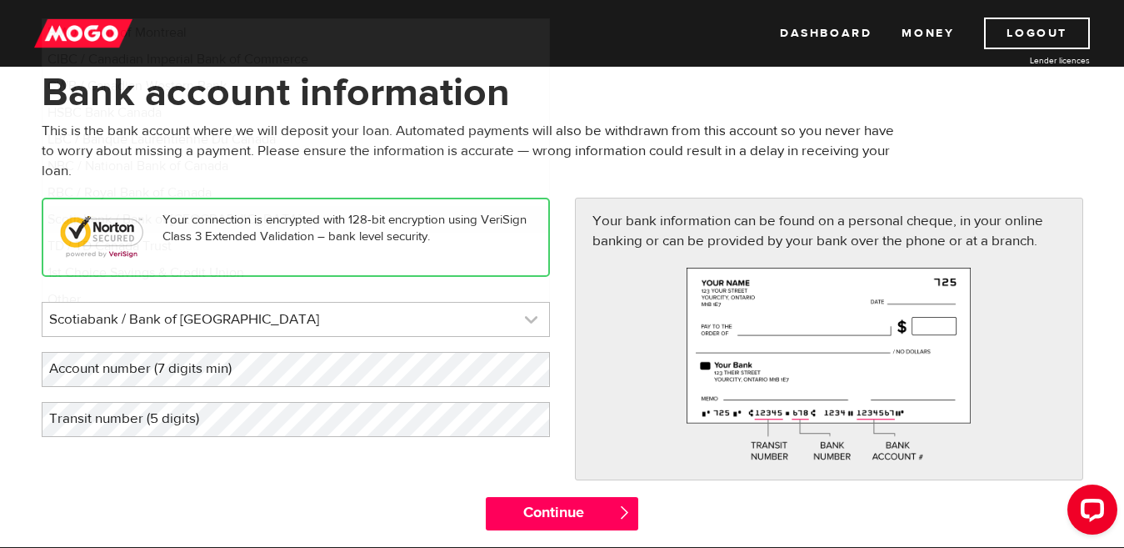
click at [350, 331] on link at bounding box center [296, 319] width 507 height 33
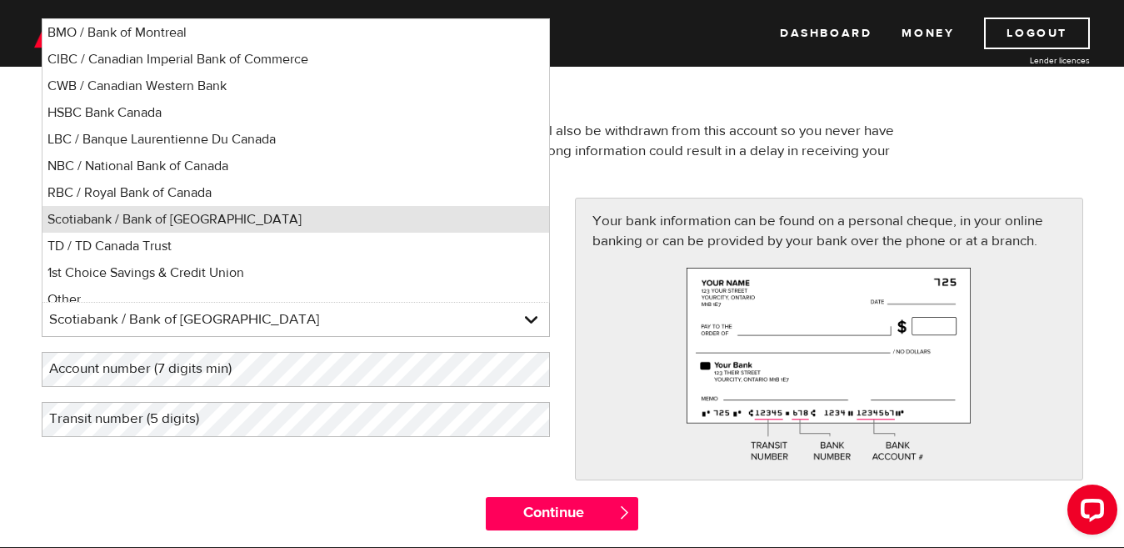
click at [353, 223] on li "Scotiabank / Bank of [GEOGRAPHIC_DATA]" at bounding box center [296, 219] width 507 height 27
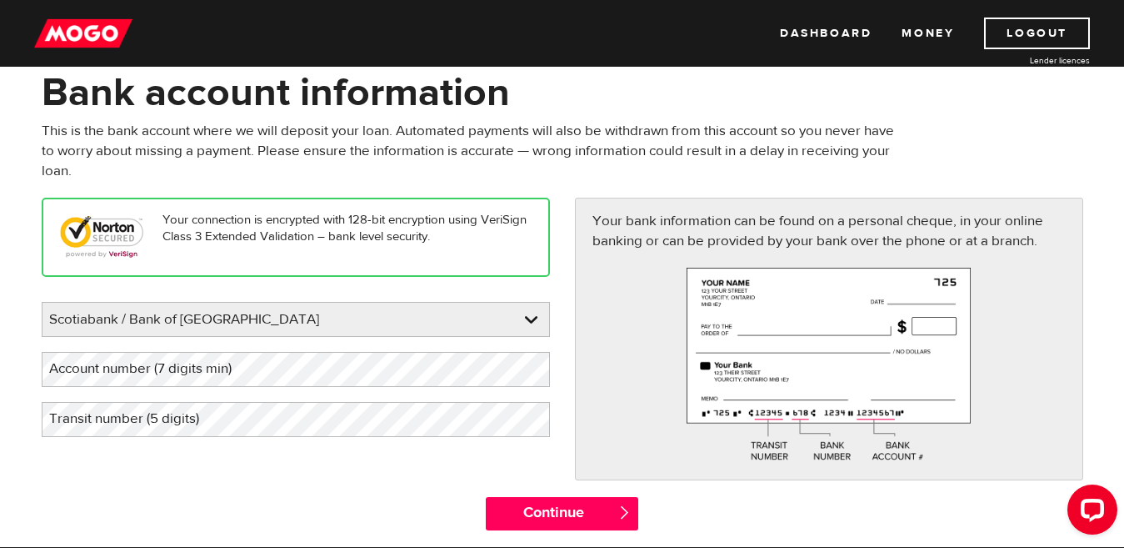
click at [226, 364] on label "Account number (7 digits min)" at bounding box center [154, 369] width 224 height 34
click at [216, 428] on label "Transit number (5 digits)" at bounding box center [138, 419] width 192 height 34
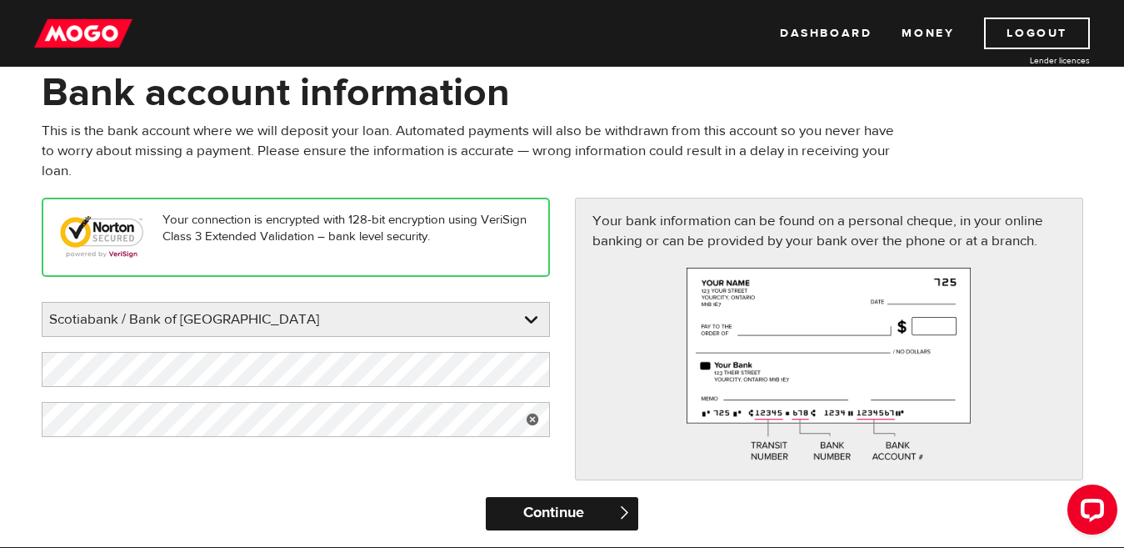
click at [550, 502] on input "Continue" at bounding box center [562, 513] width 153 height 33
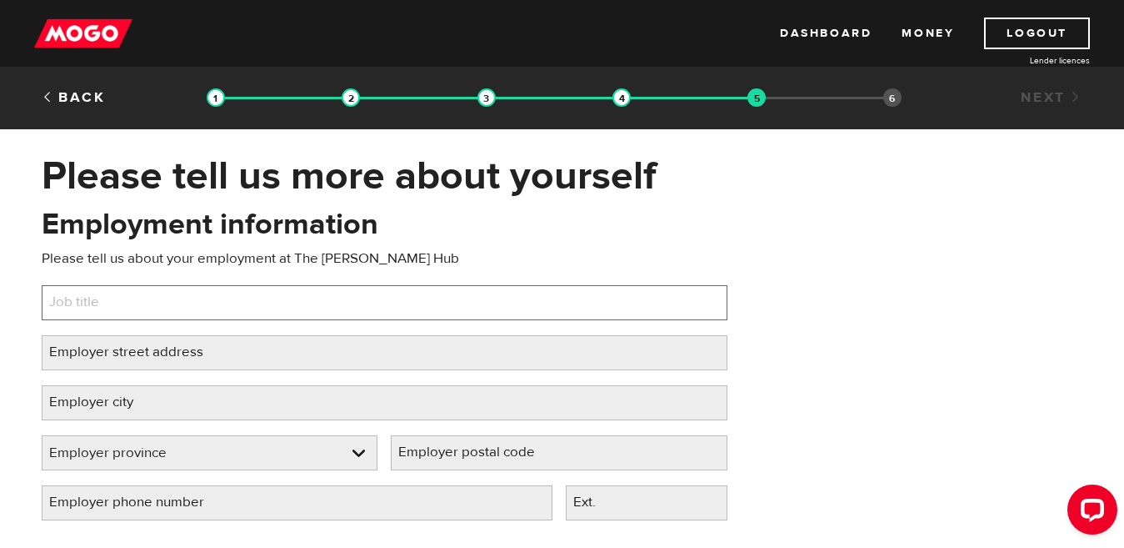
click at [283, 308] on input "Job title" at bounding box center [385, 302] width 686 height 35
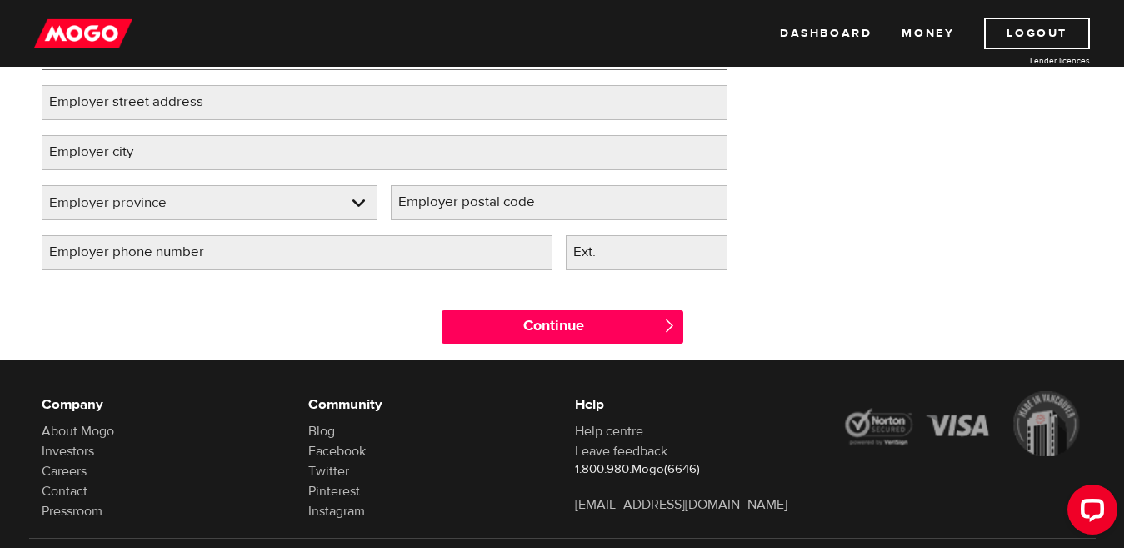
scroll to position [83, 0]
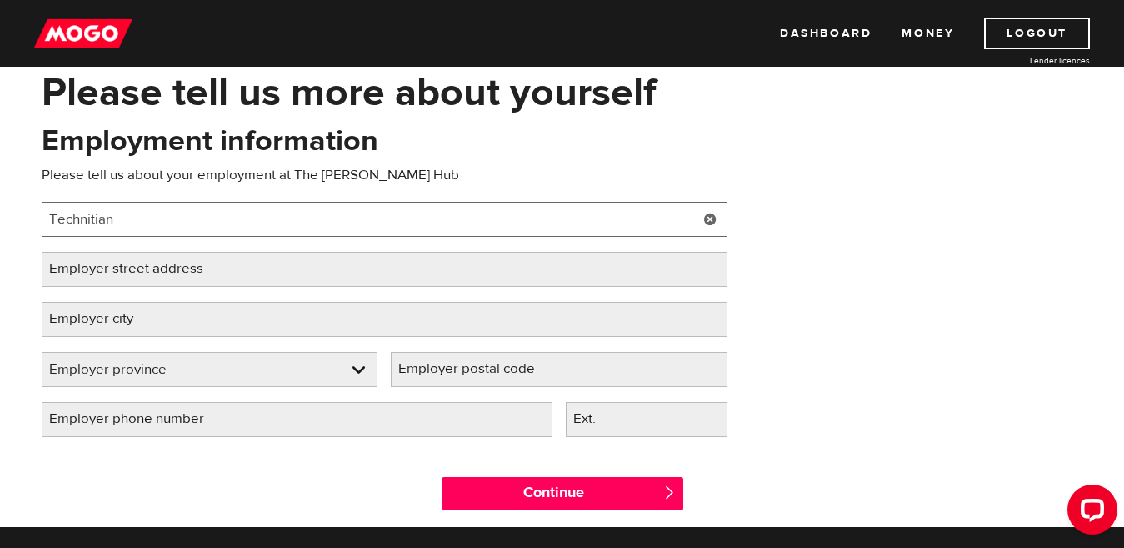
type input "Technitian"
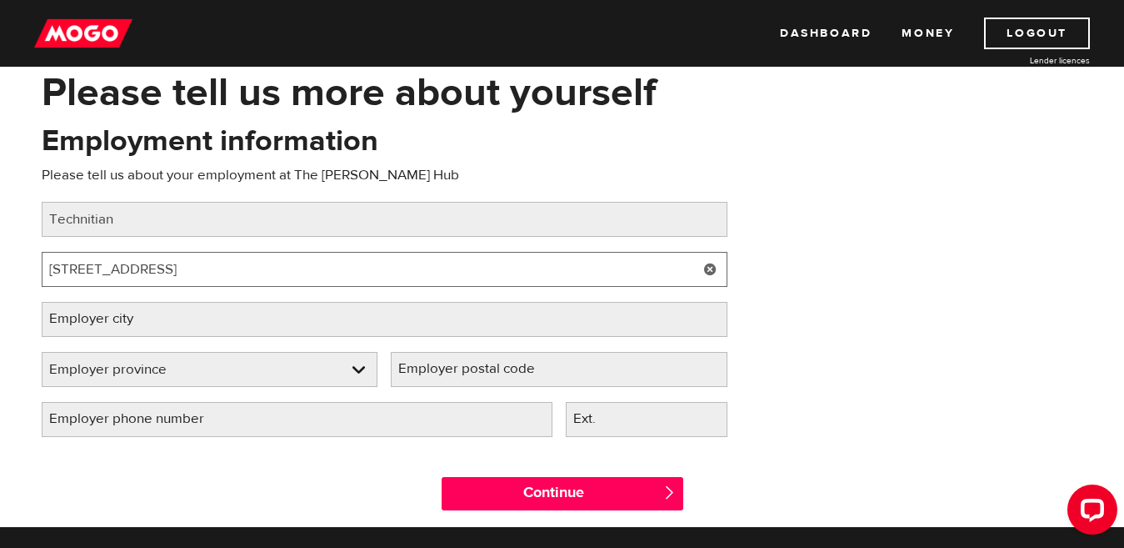
type input "2103 41st ave"
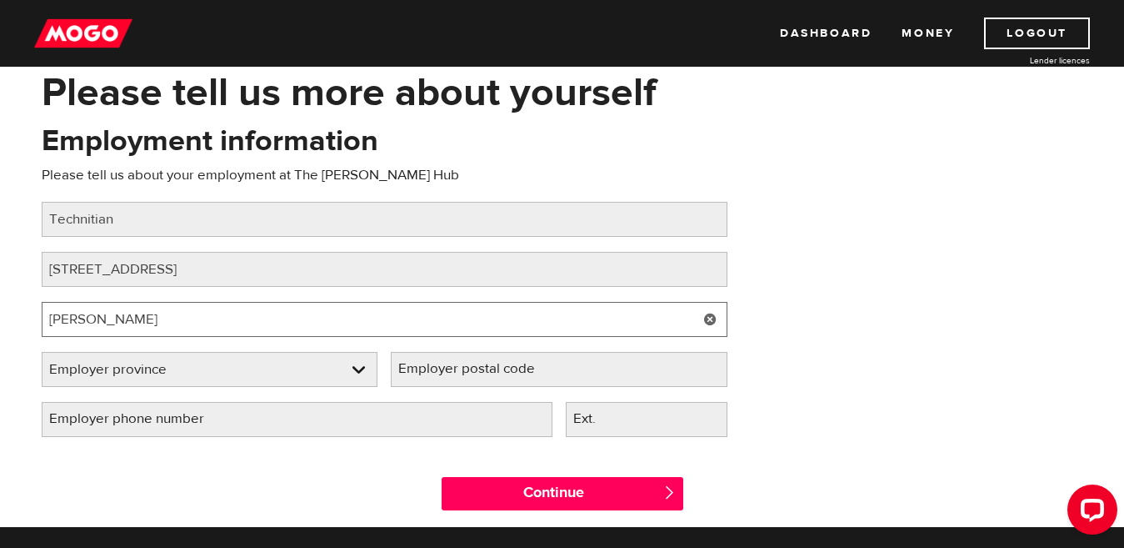
type input "vernon"
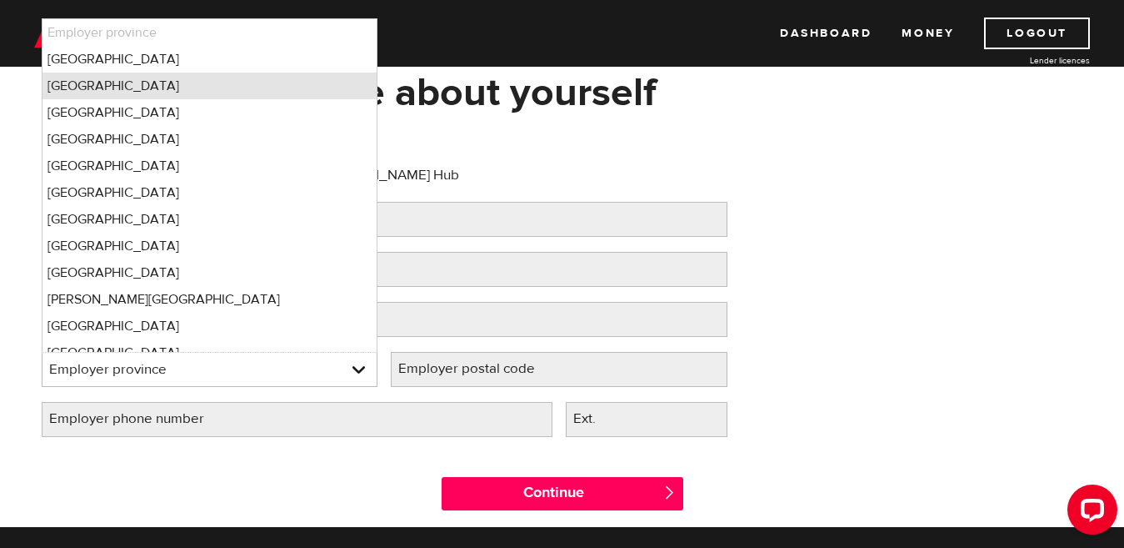
click at [313, 90] on li "British Columbia" at bounding box center [210, 86] width 335 height 27
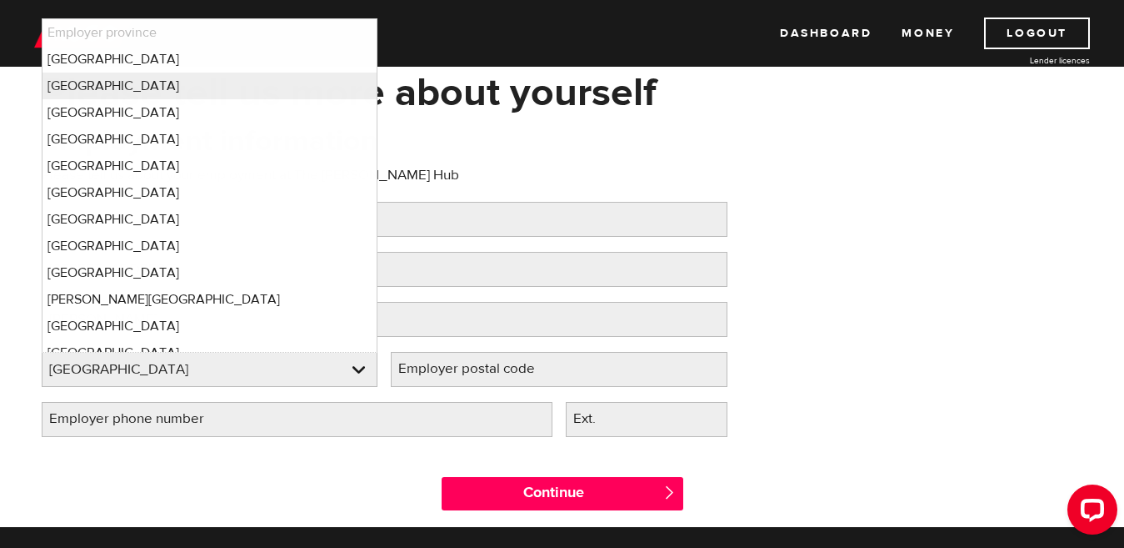
select select "BC"
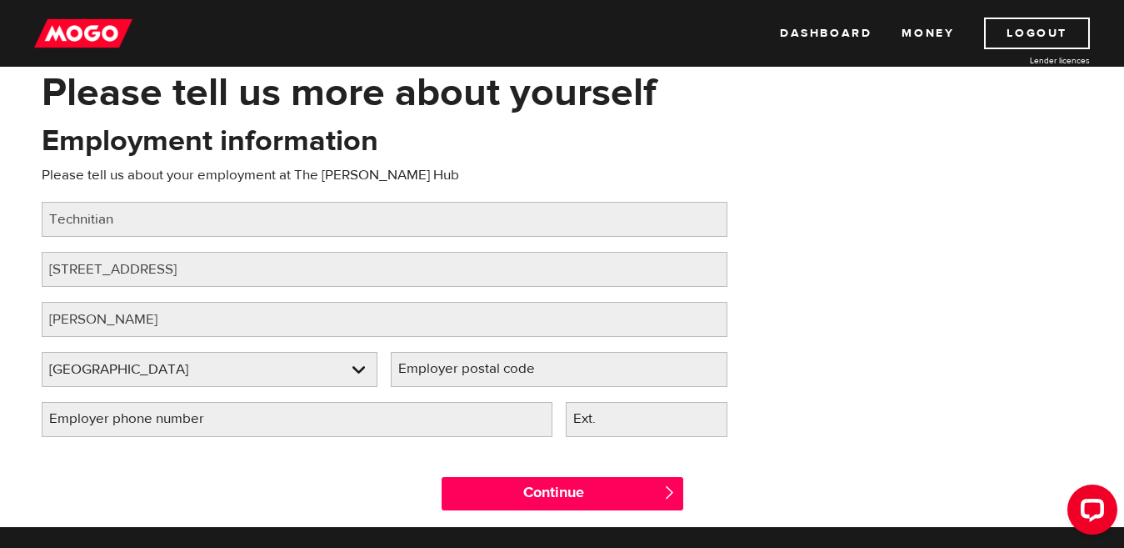
click at [450, 353] on label "Employer postal code" at bounding box center [480, 369] width 178 height 34
click at [450, 353] on input "Employer postal code" at bounding box center [559, 369] width 337 height 35
click at [450, 343] on div "Employment information Please tell us about your employment at The Meeks Hub Jo…" at bounding box center [384, 286] width 711 height 331
click at [508, 358] on label "Employer postal code" at bounding box center [480, 369] width 178 height 34
click at [508, 358] on input "Employer postal code" at bounding box center [559, 369] width 337 height 35
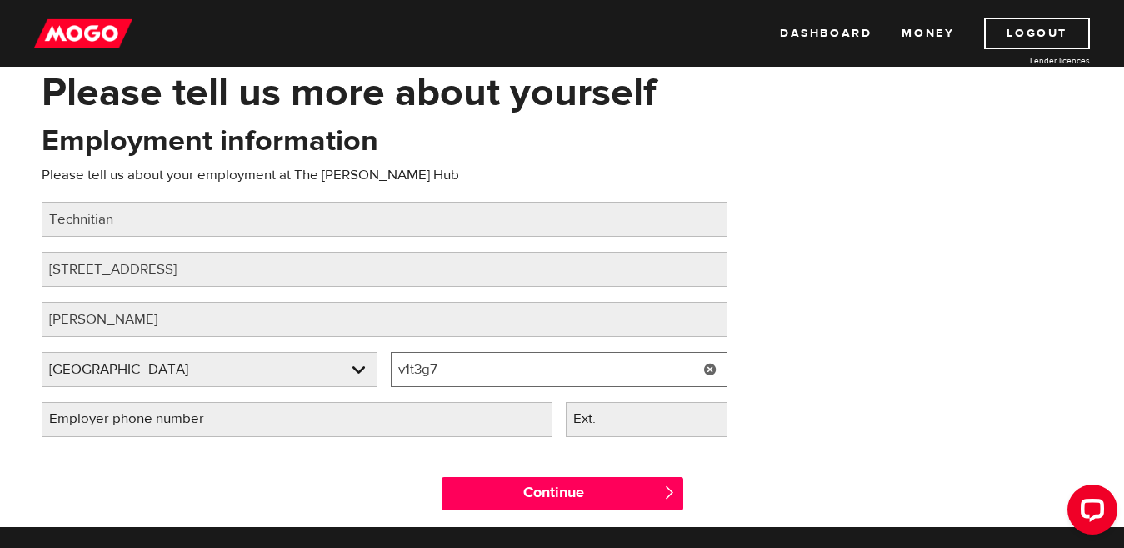
type input "v1t3g7"
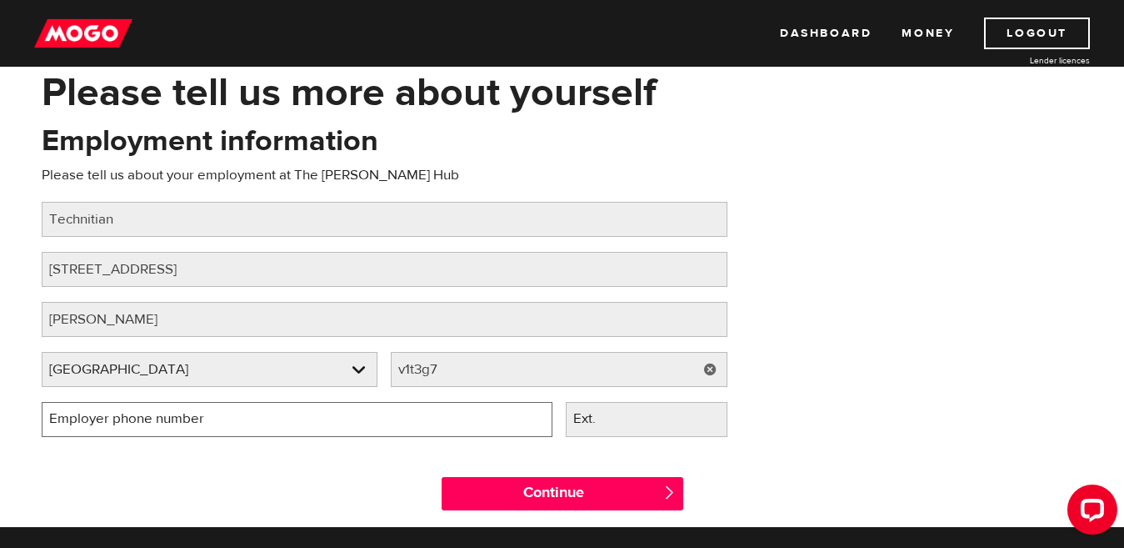
click at [420, 428] on input "Employer phone number" at bounding box center [297, 419] width 511 height 35
click at [106, 417] on input "(587) 871-5329" at bounding box center [297, 419] width 511 height 35
type input "(587) 872-5329"
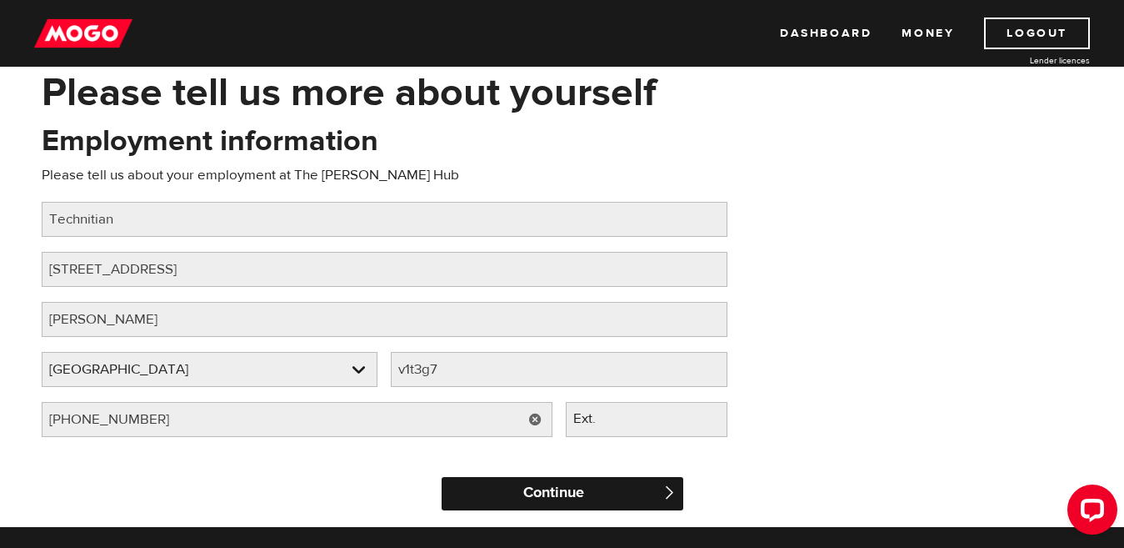
click at [578, 483] on input "Continue" at bounding box center [563, 493] width 242 height 33
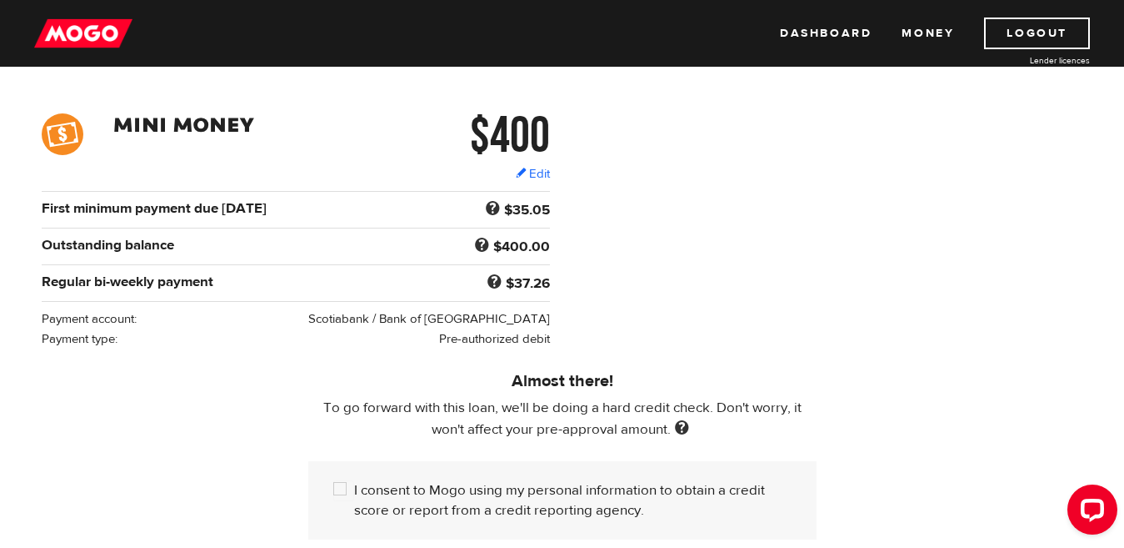
scroll to position [250, 0]
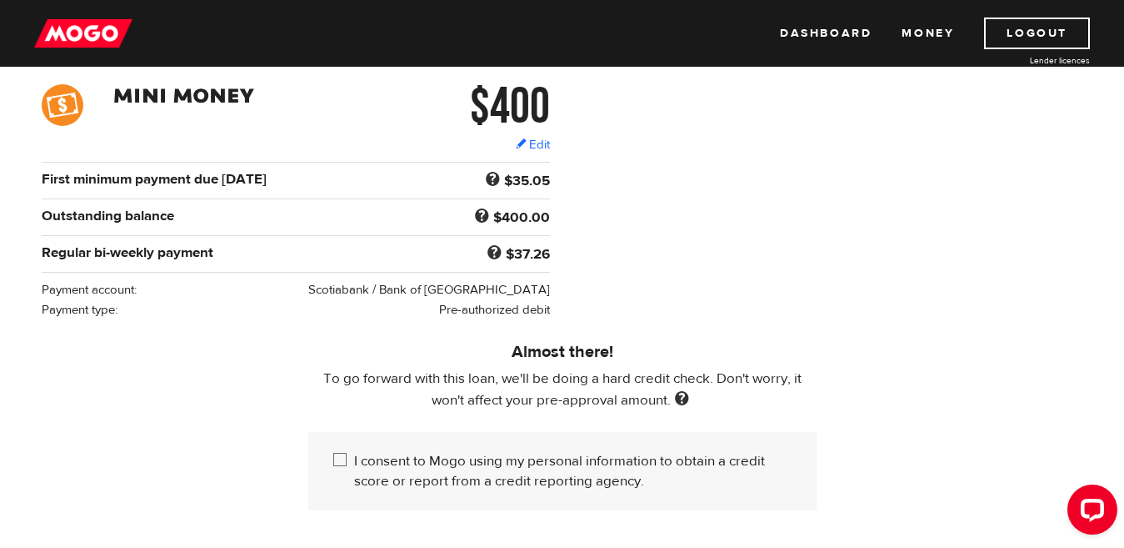
click at [345, 457] on input "I consent to Mogo using my personal information to obtain a credit score or rep…" at bounding box center [343, 461] width 21 height 21
checkbox input "true"
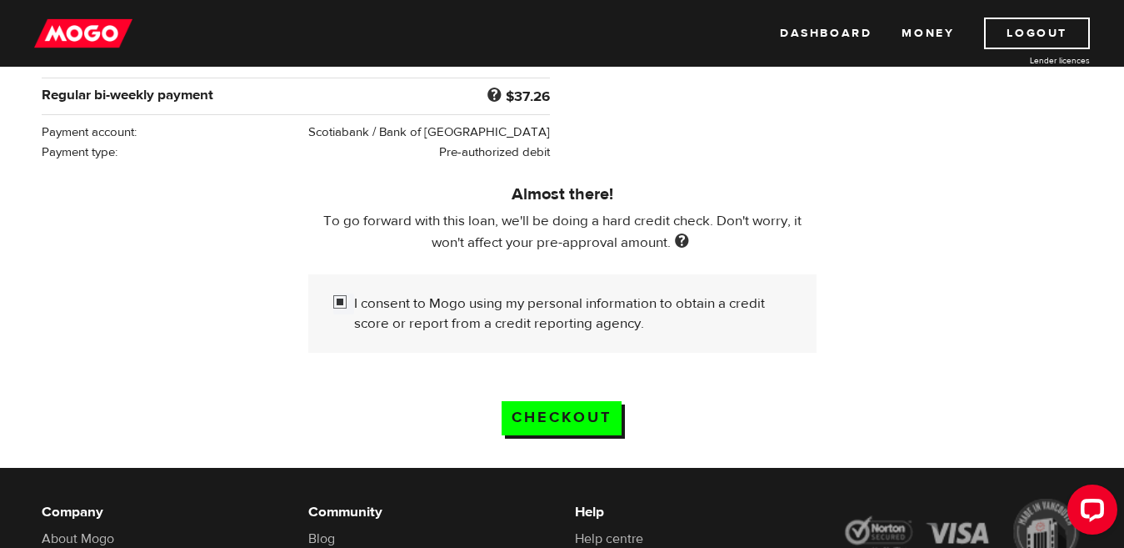
scroll to position [417, 0]
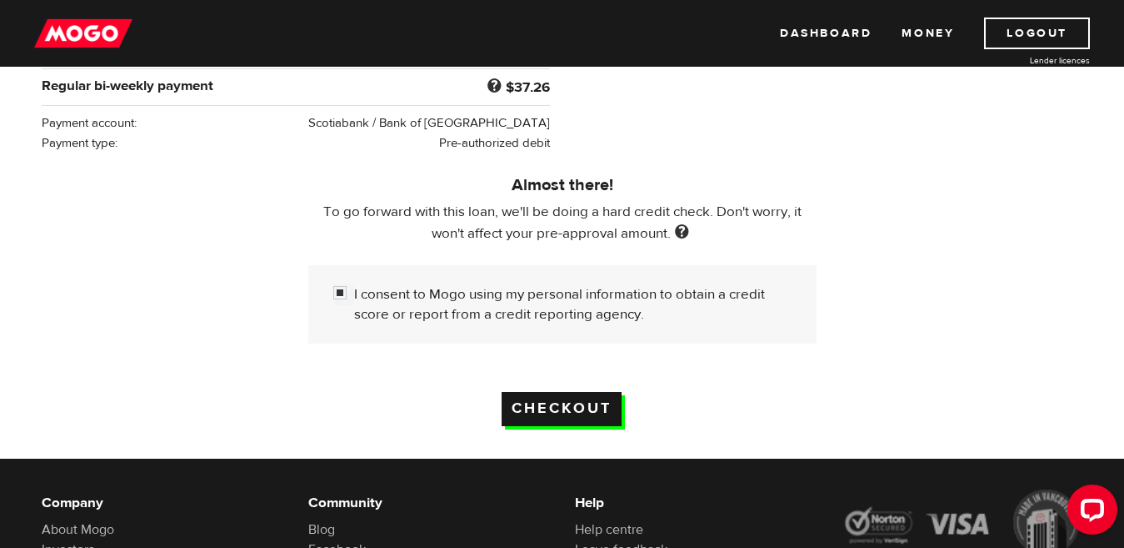
click at [600, 406] on input "Checkout" at bounding box center [562, 409] width 120 height 34
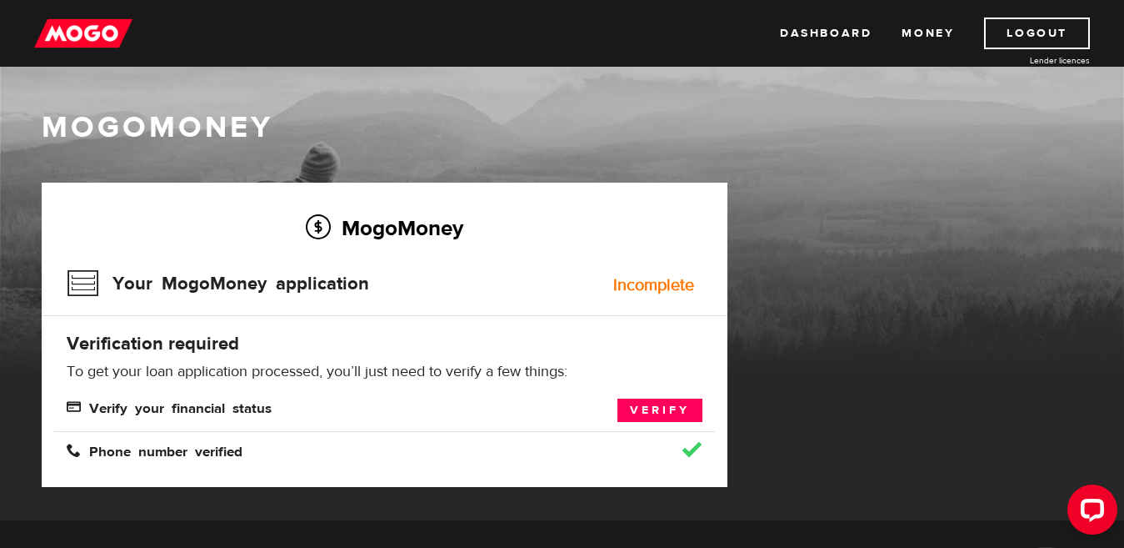
click at [220, 404] on span "Verify your financial status" at bounding box center [169, 406] width 205 height 14
click at [658, 412] on link "Verify" at bounding box center [660, 409] width 85 height 23
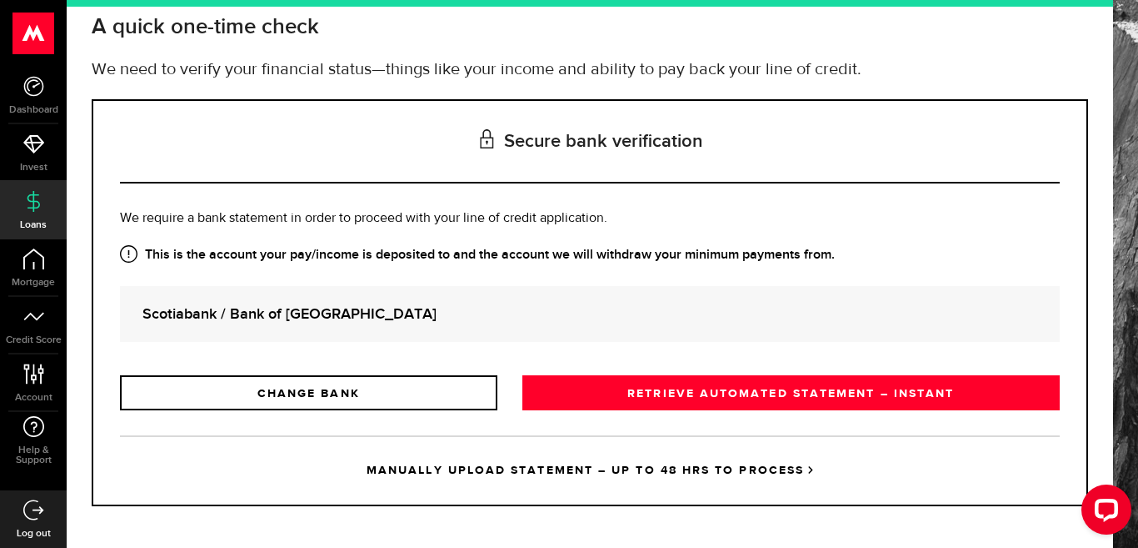
scroll to position [109, 0]
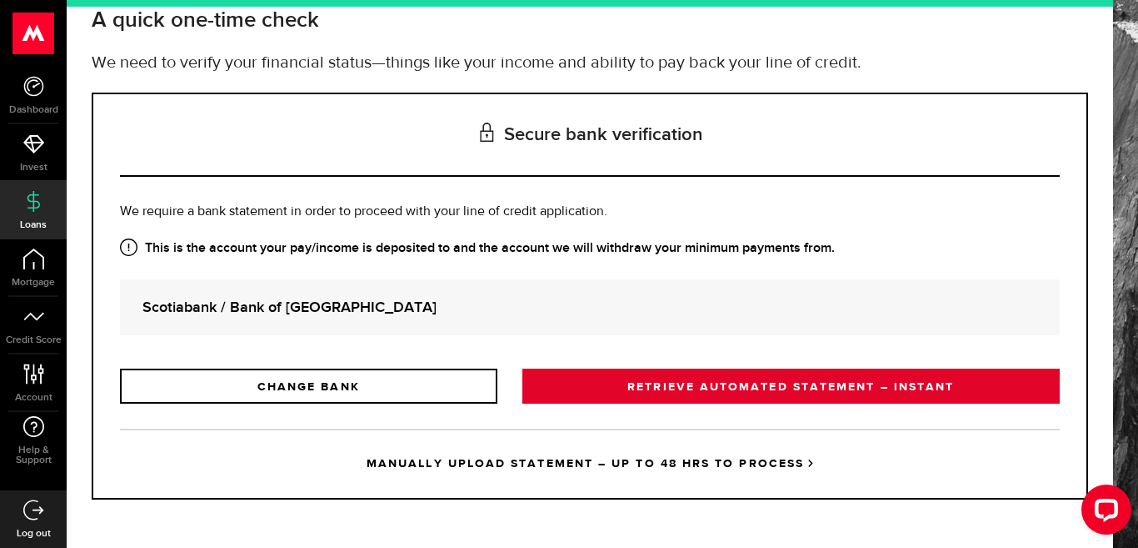
click at [736, 392] on link "RETRIEVE AUTOMATED STATEMENT – INSTANT" at bounding box center [792, 385] width 538 height 35
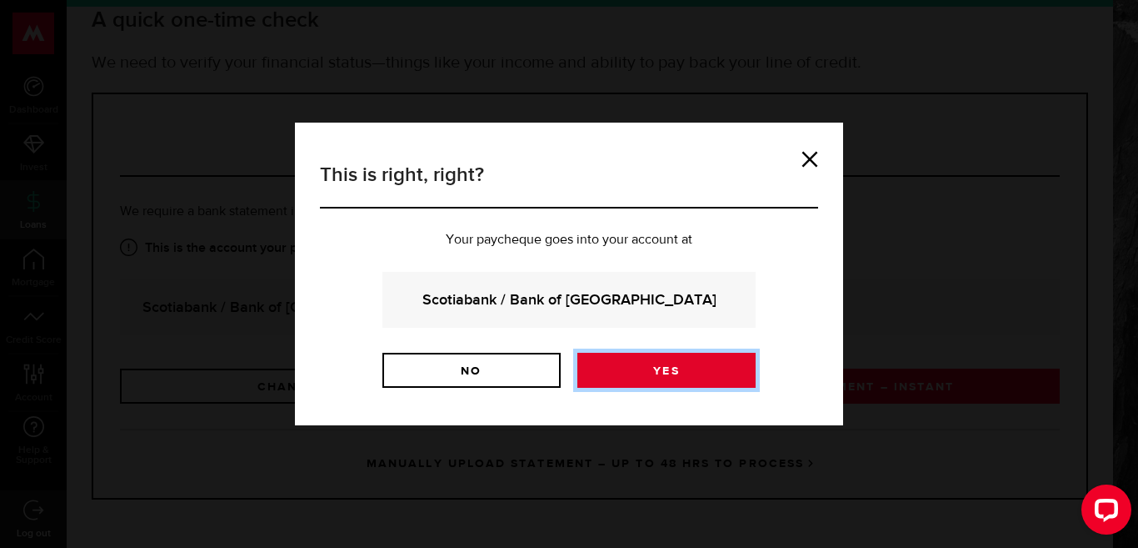
click at [636, 374] on link "Yes" at bounding box center [667, 370] width 178 height 35
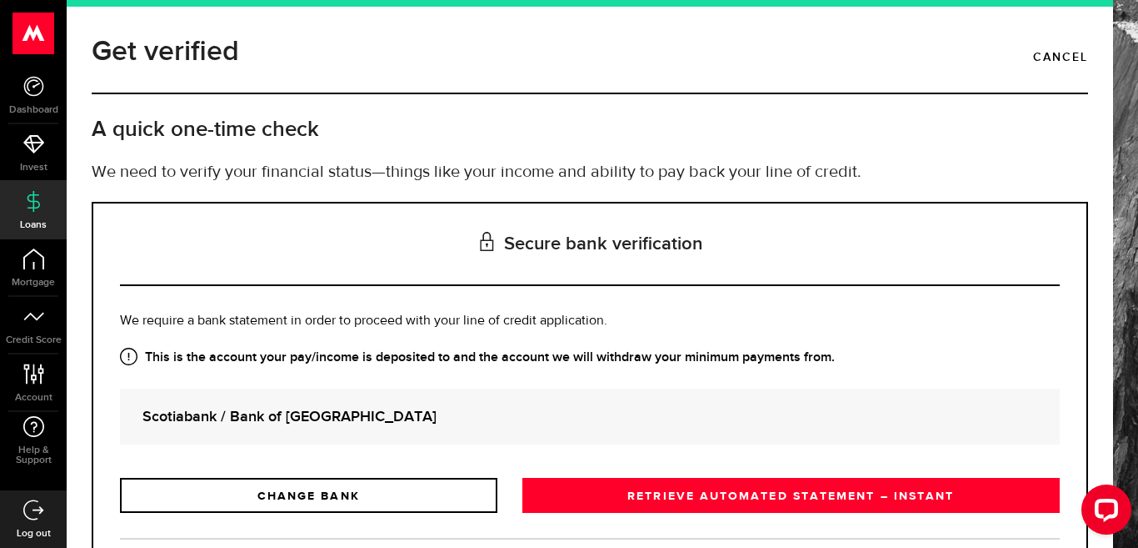
scroll to position [83, 0]
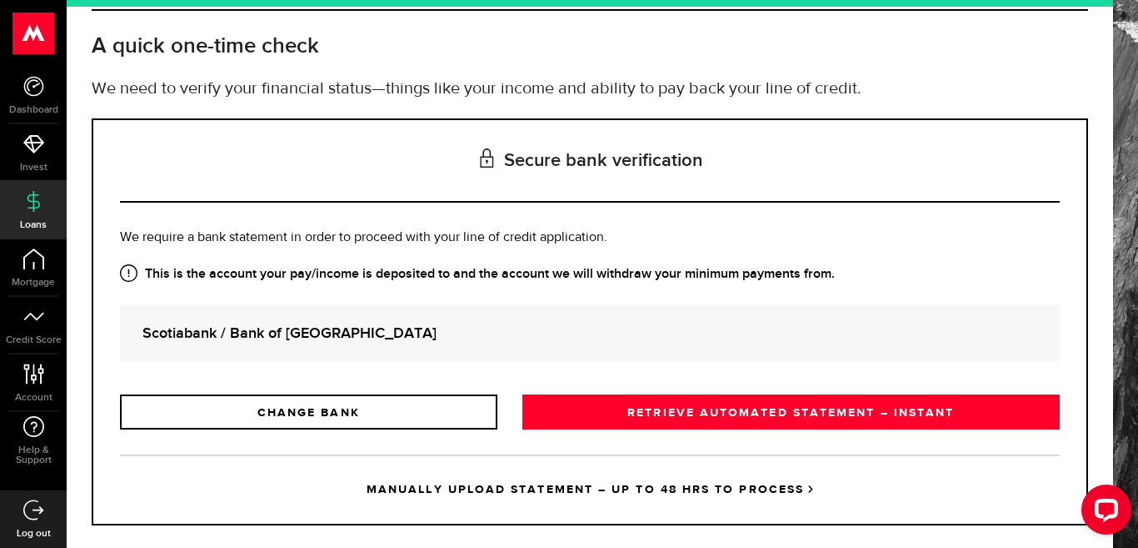
click at [588, 302] on div "Is this the bank account you want us to get your bank statements from? We requi…" at bounding box center [590, 329] width 940 height 202
click at [608, 375] on div "Is this the bank account you want us to get your bank statements from? We requi…" at bounding box center [590, 329] width 940 height 202
